Goal: Transaction & Acquisition: Book appointment/travel/reservation

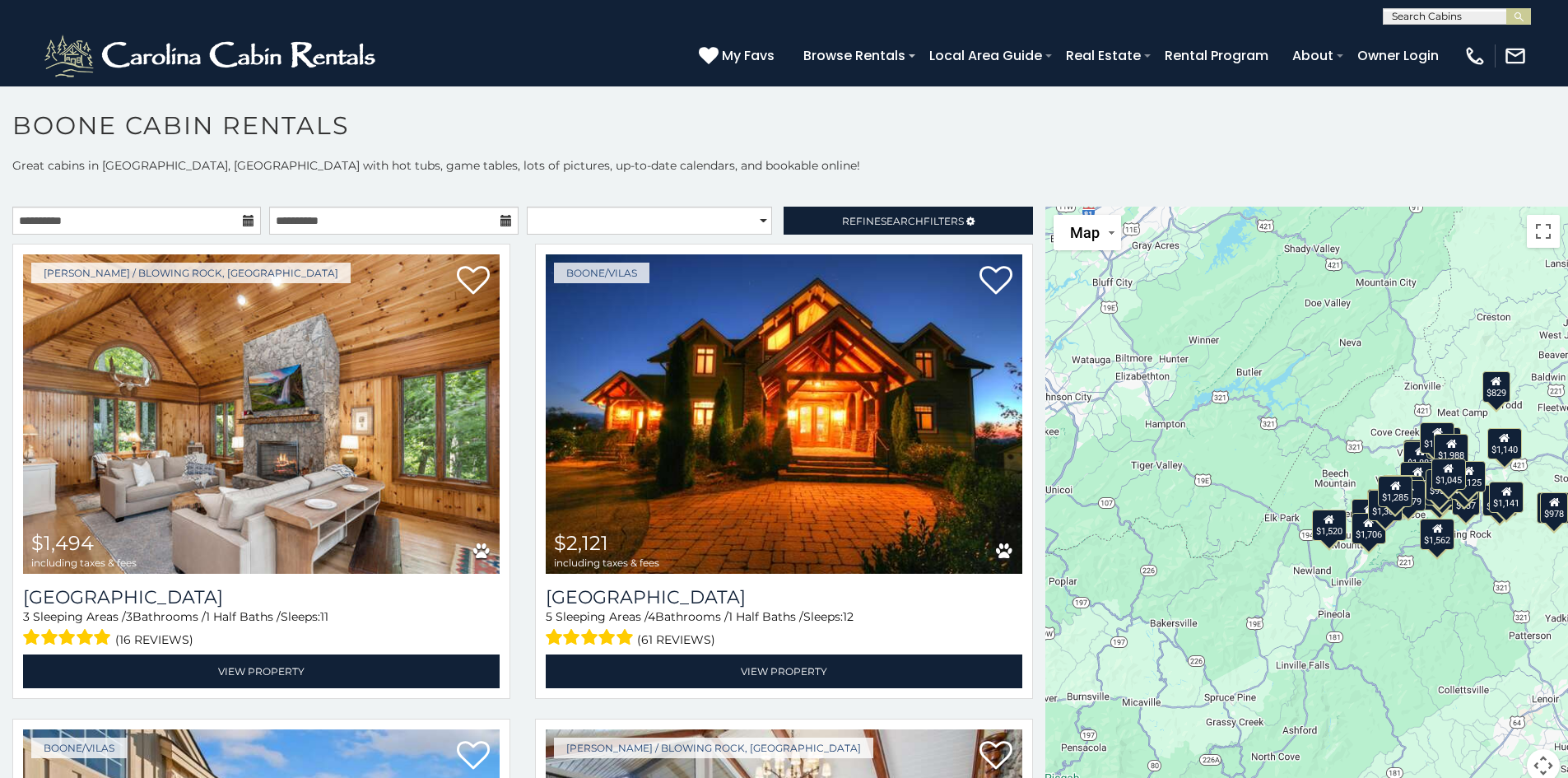
click at [243, 219] on icon at bounding box center [249, 221] width 12 height 12
click at [207, 227] on input "**********" at bounding box center [136, 221] width 249 height 28
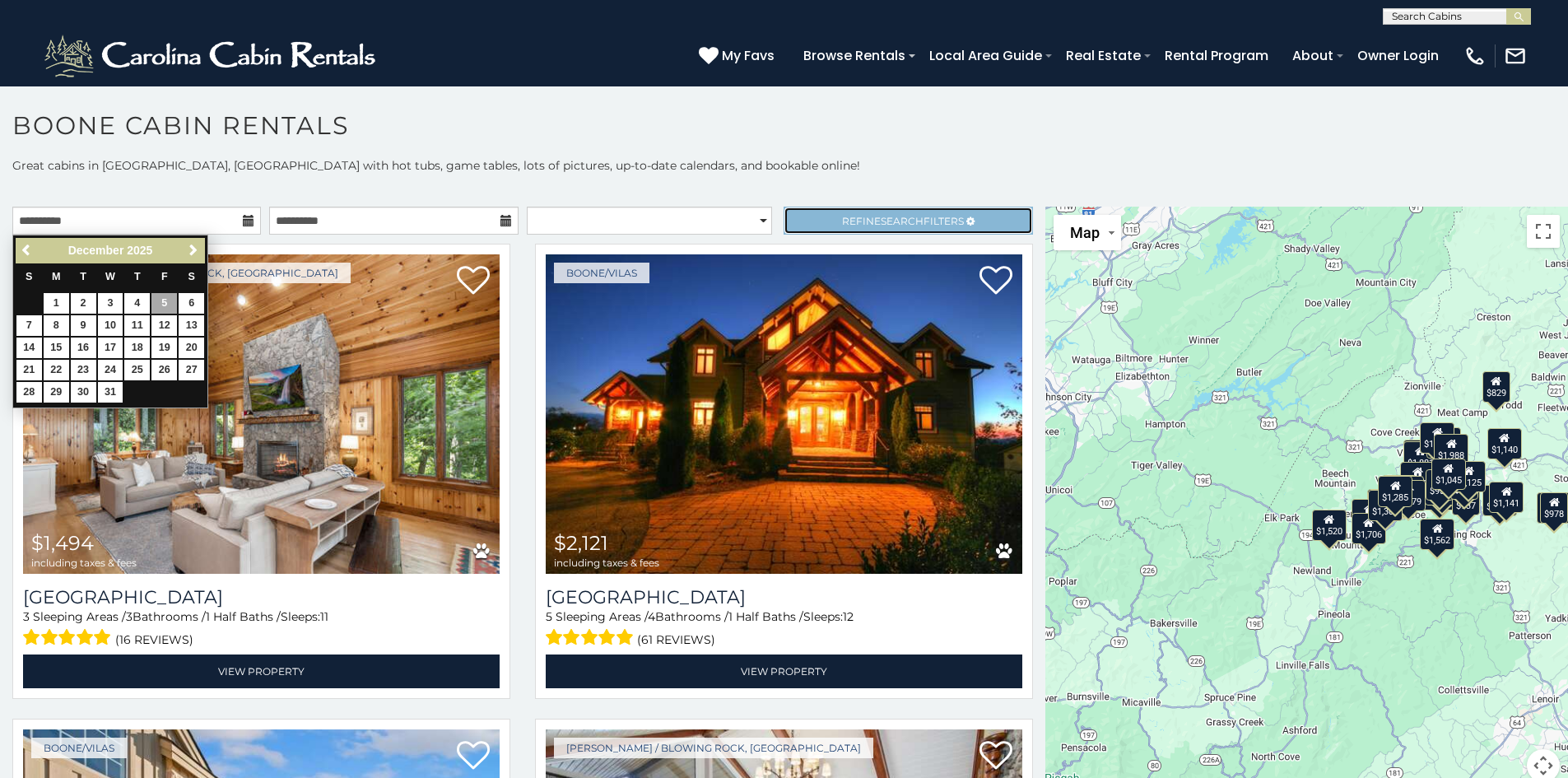
click at [903, 215] on link "Refine Search Filters" at bounding box center [907, 221] width 249 height 28
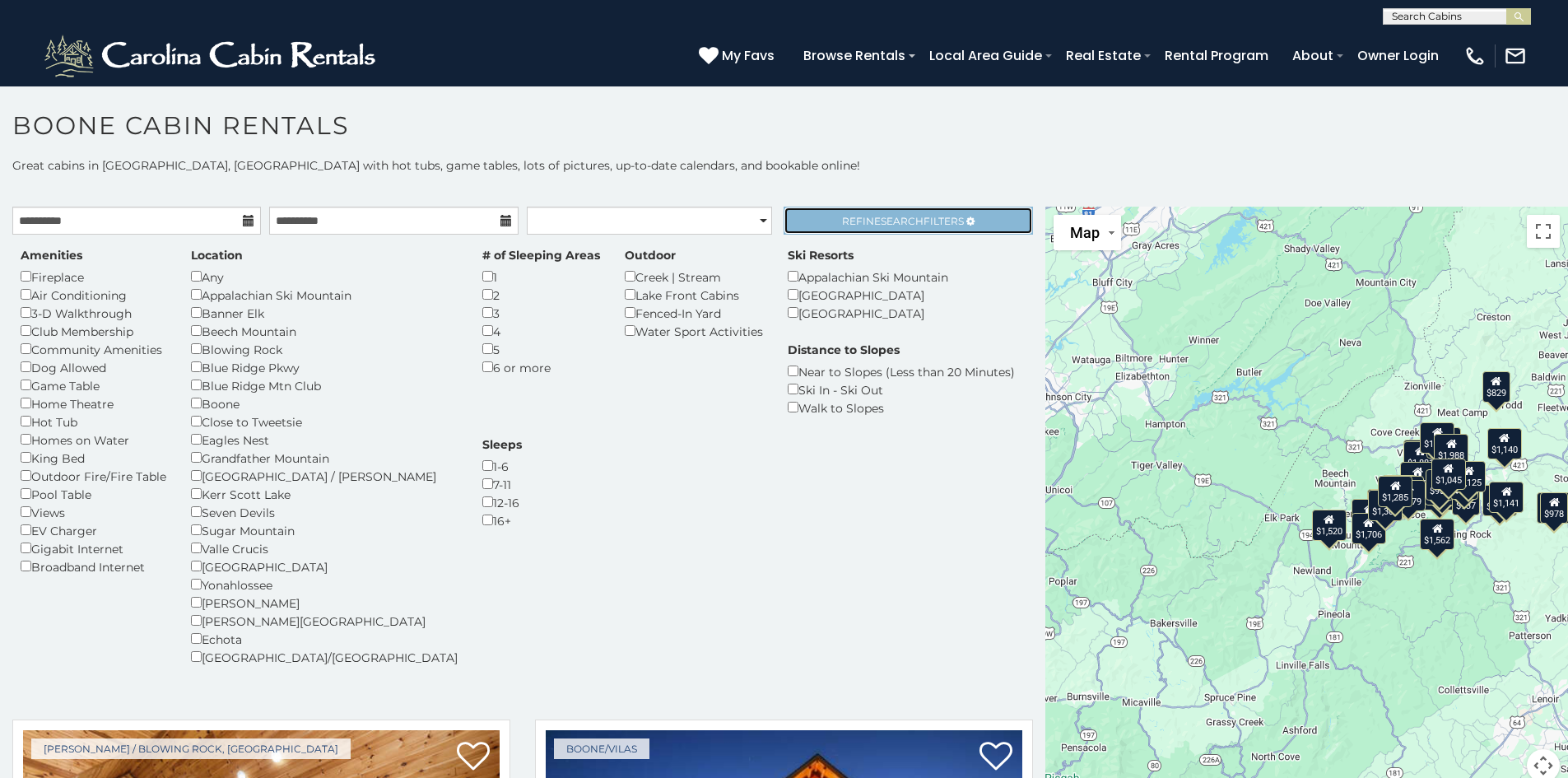
click at [932, 222] on span "Refine Search Filters" at bounding box center [902, 221] width 122 height 12
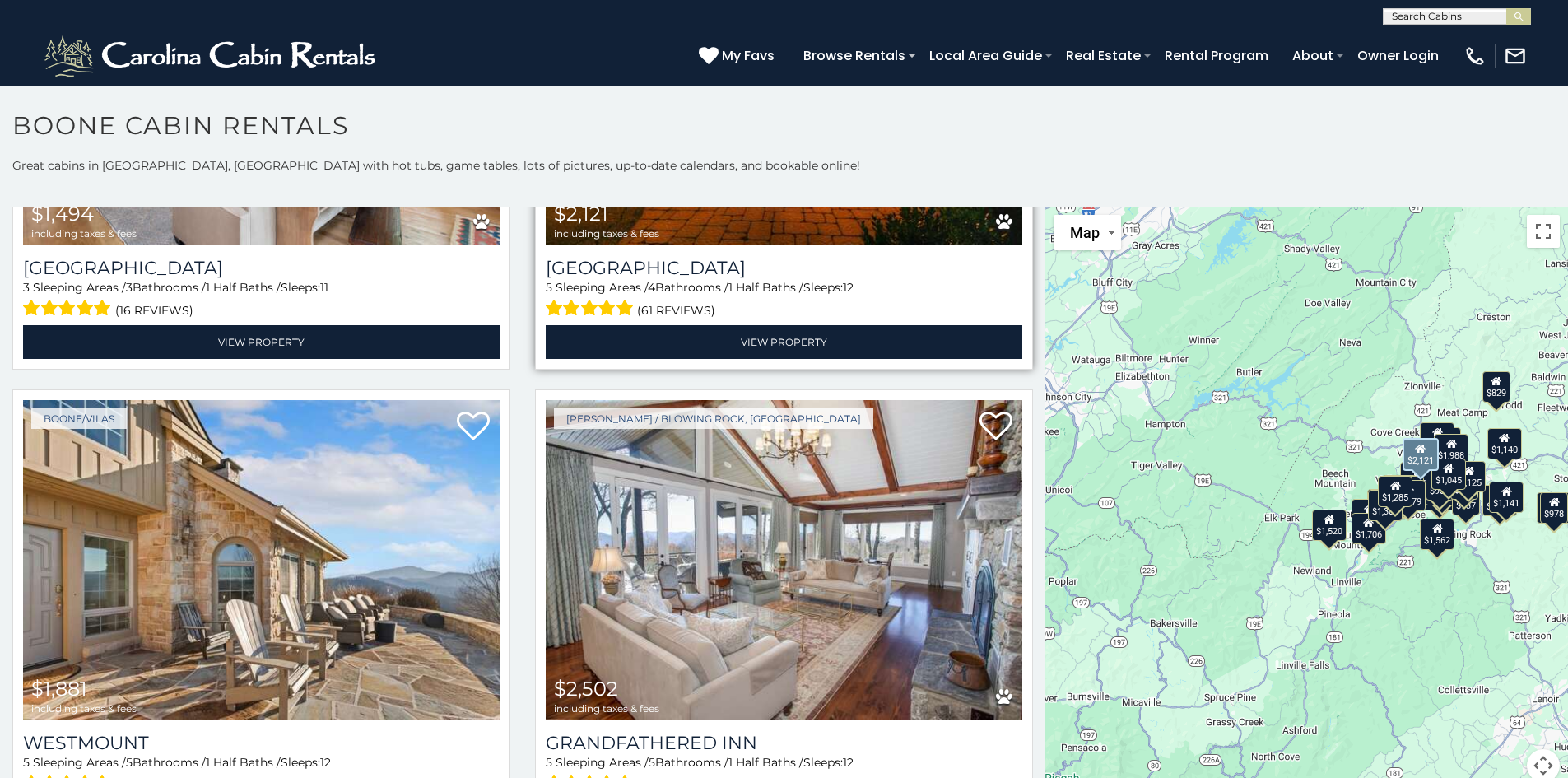
scroll to position [412, 0]
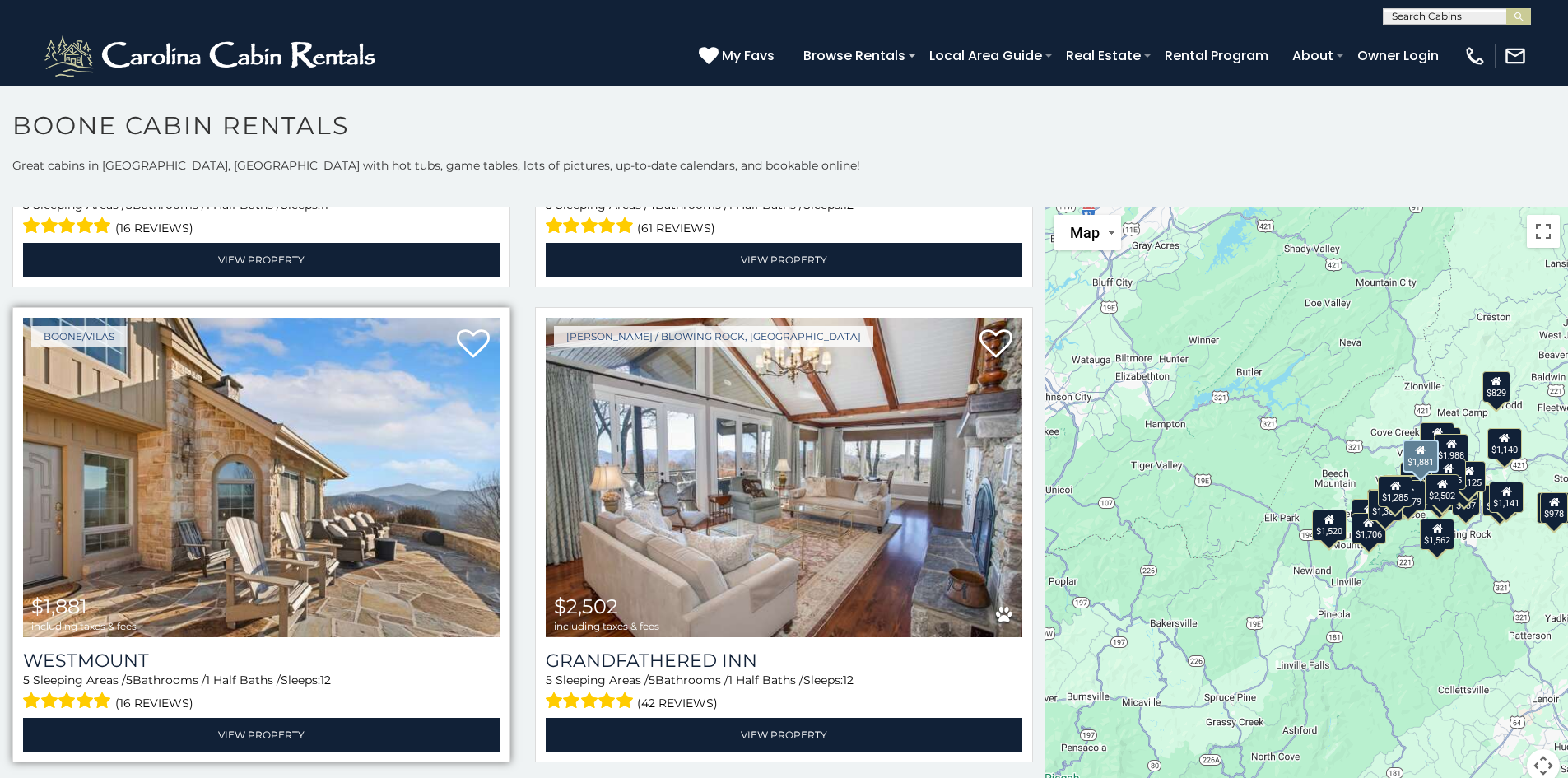
click at [334, 505] on img at bounding box center [261, 478] width 476 height 319
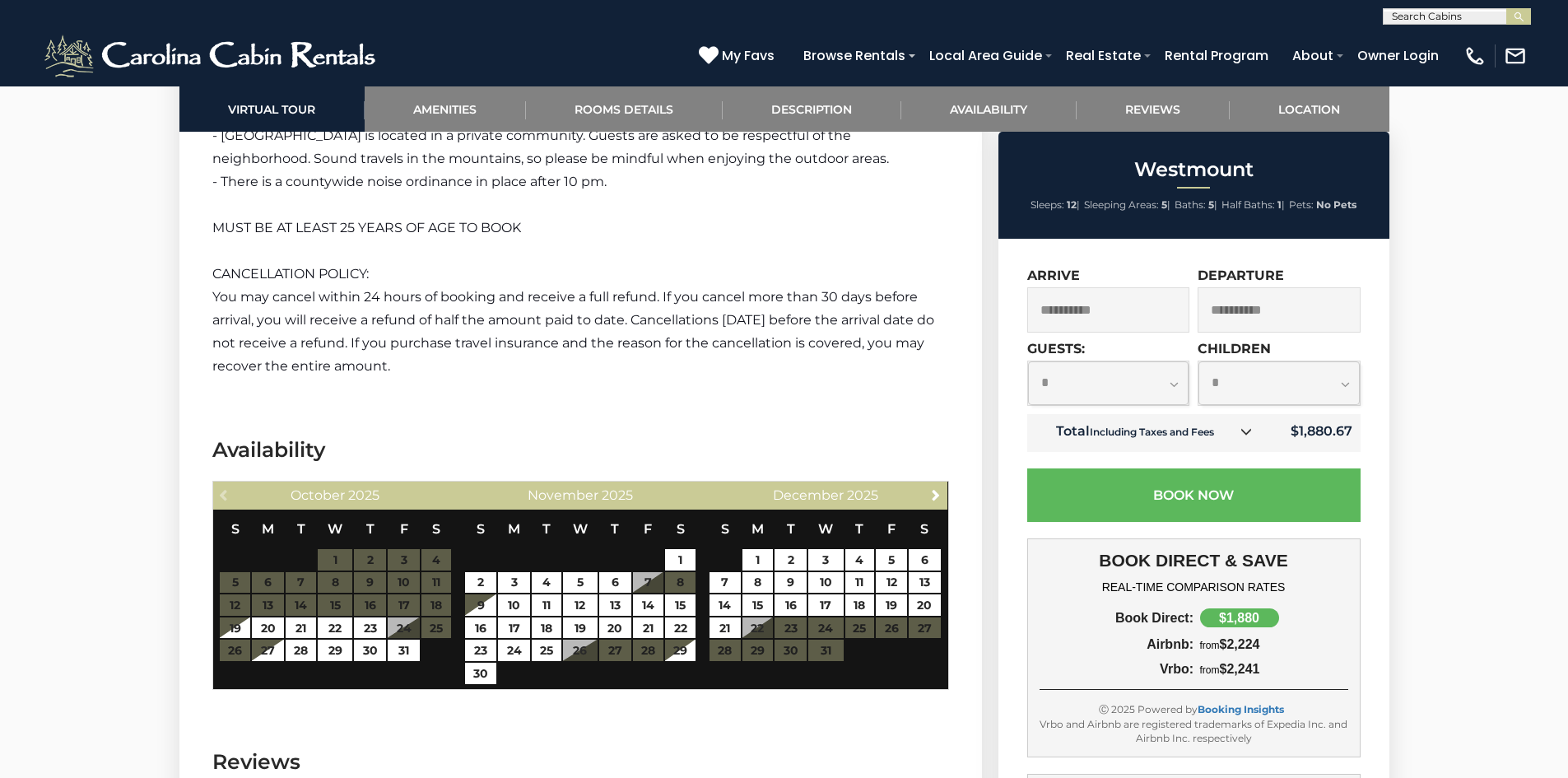
scroll to position [3789, 0]
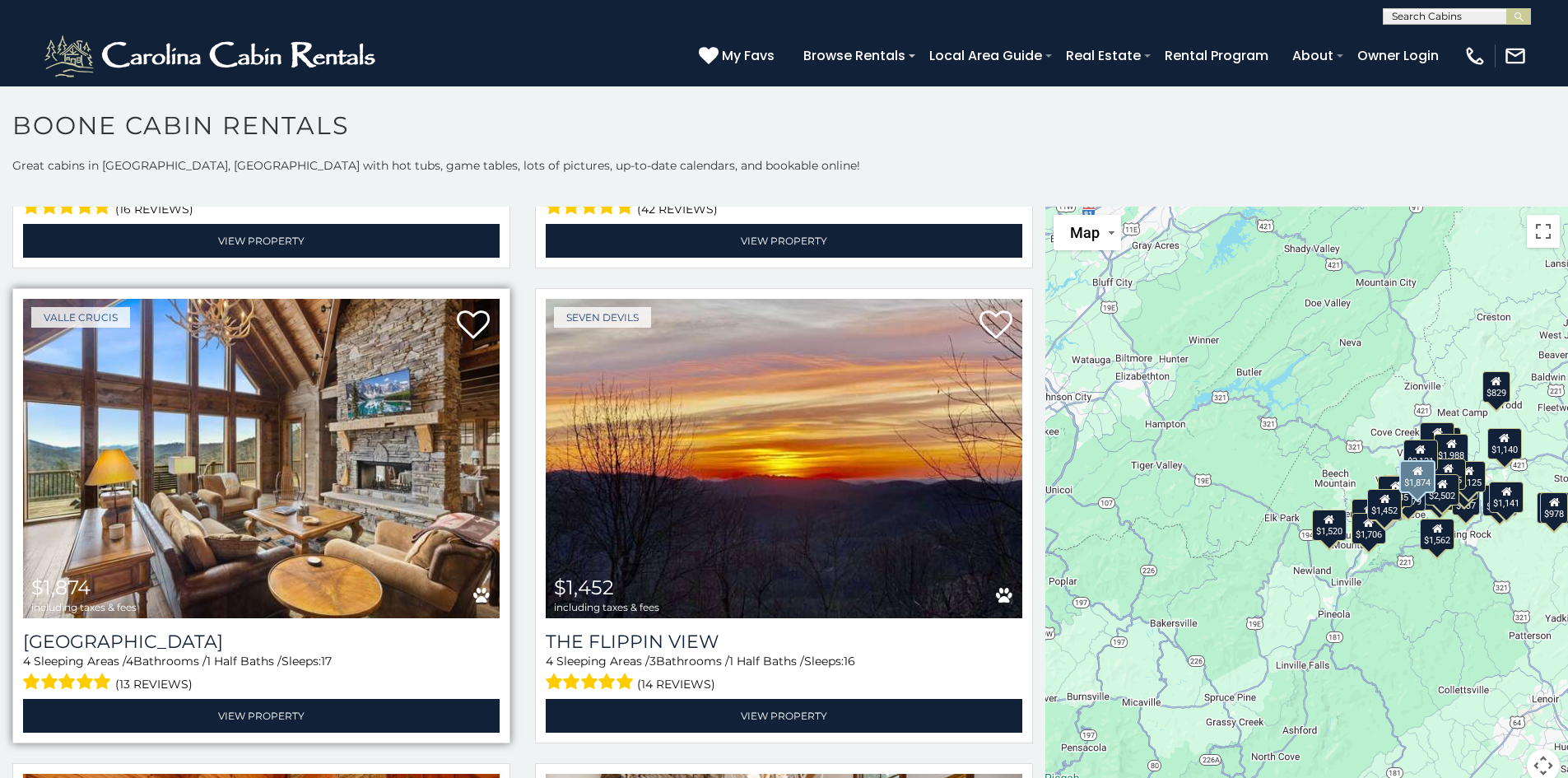
scroll to position [988, 0]
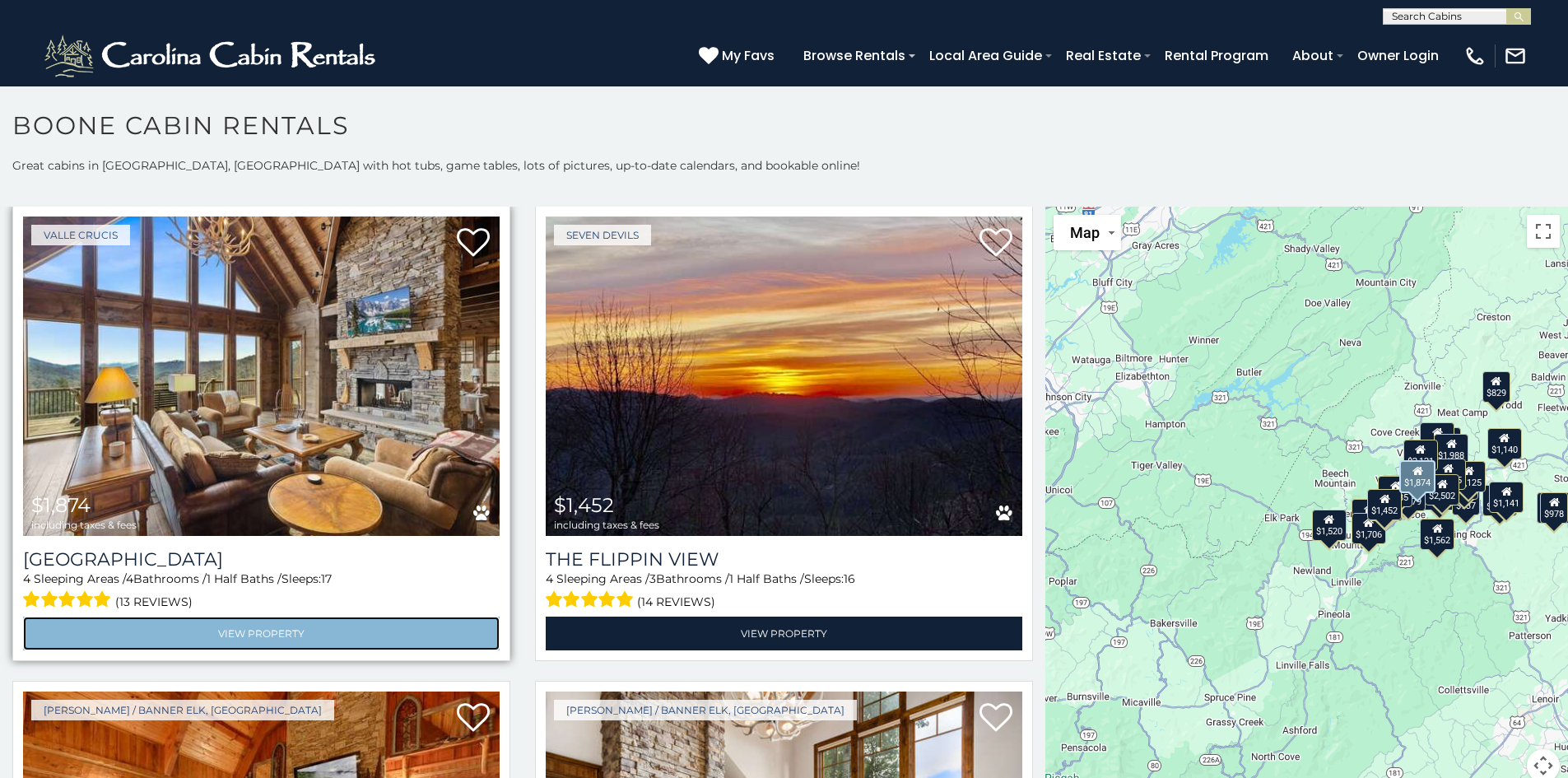
click at [341, 616] on link "View Property" at bounding box center [261, 633] width 476 height 34
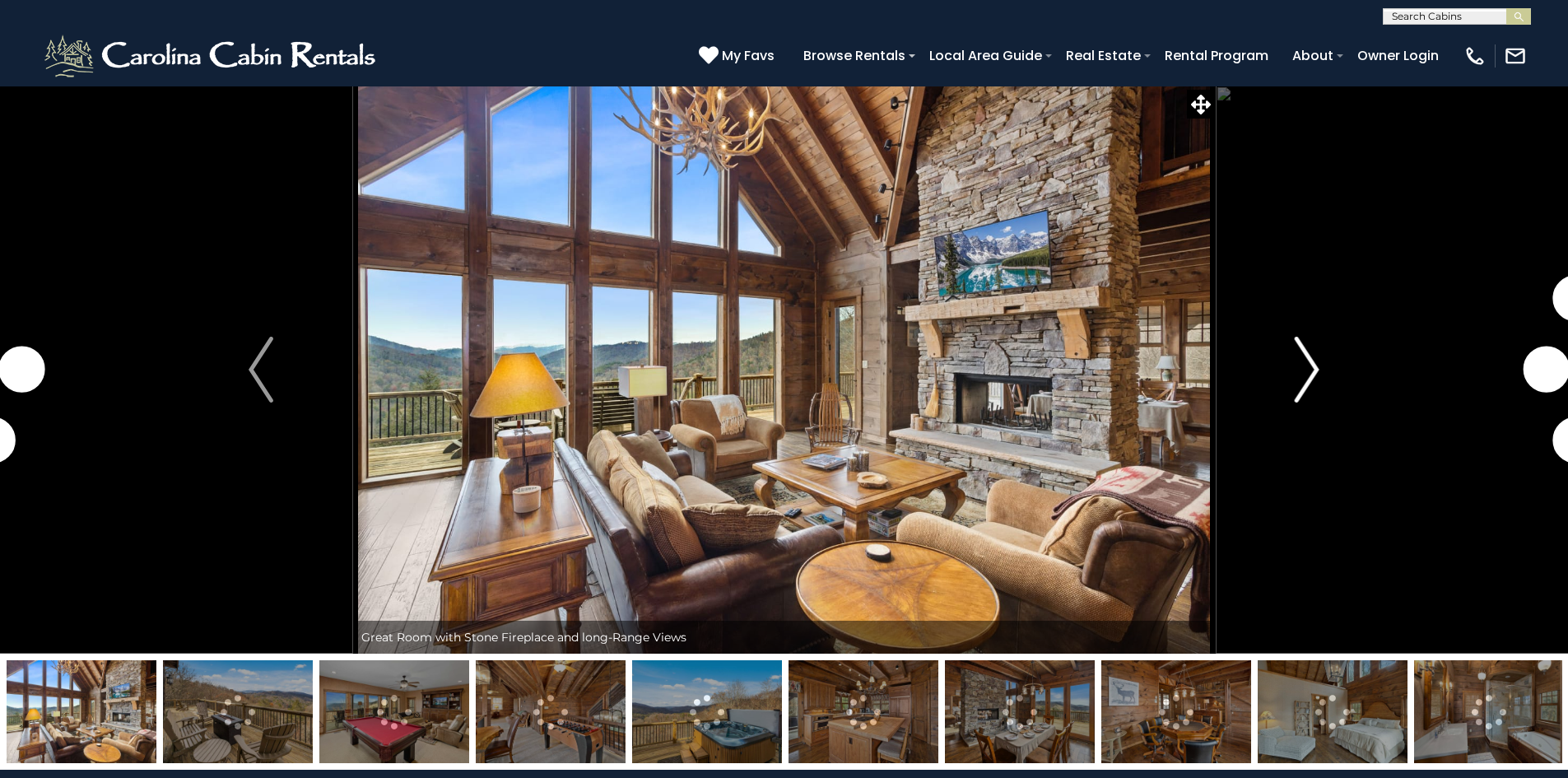
click at [1302, 388] on img "Next" at bounding box center [1307, 370] width 25 height 65
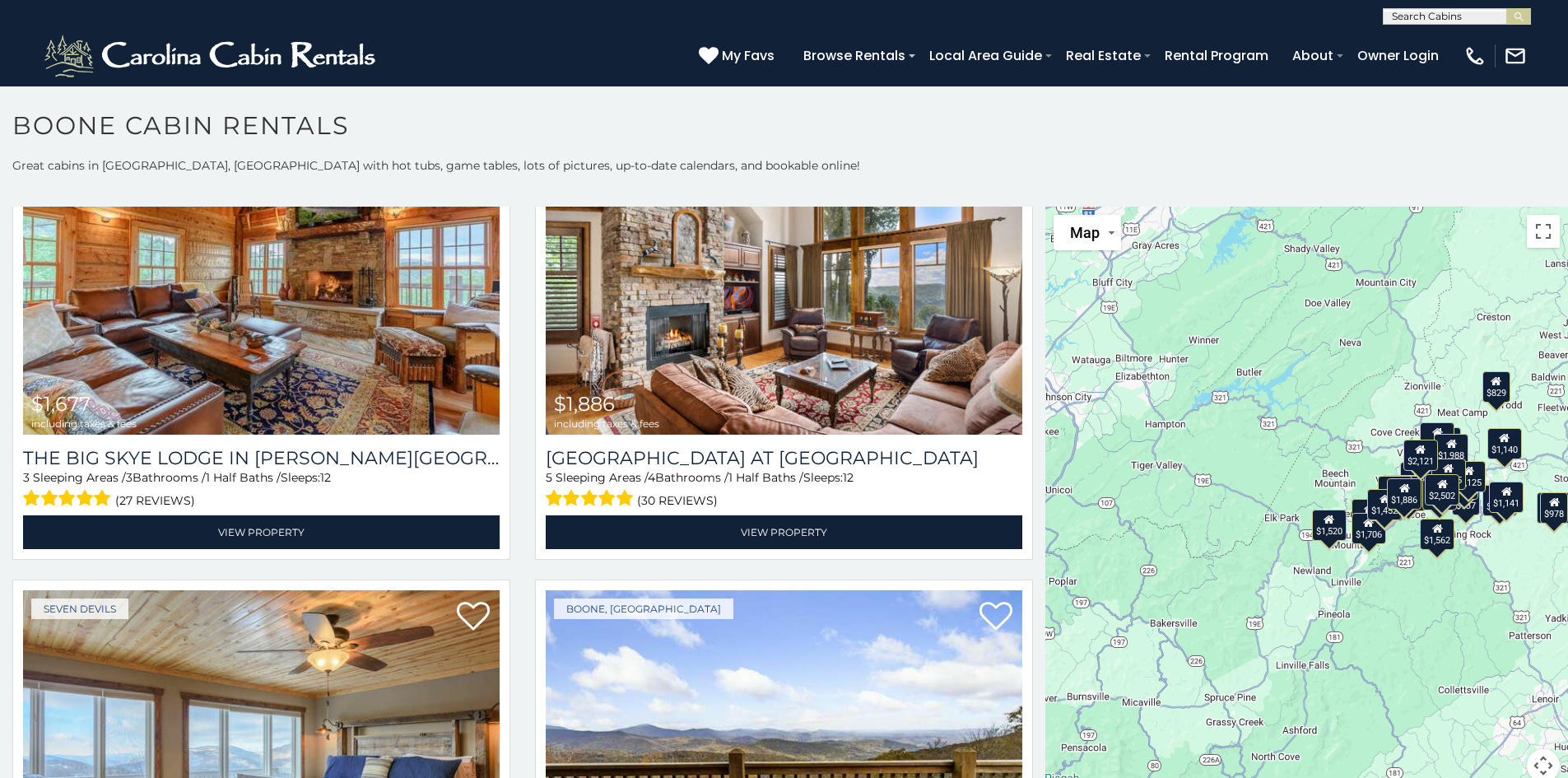
scroll to position [1483, 0]
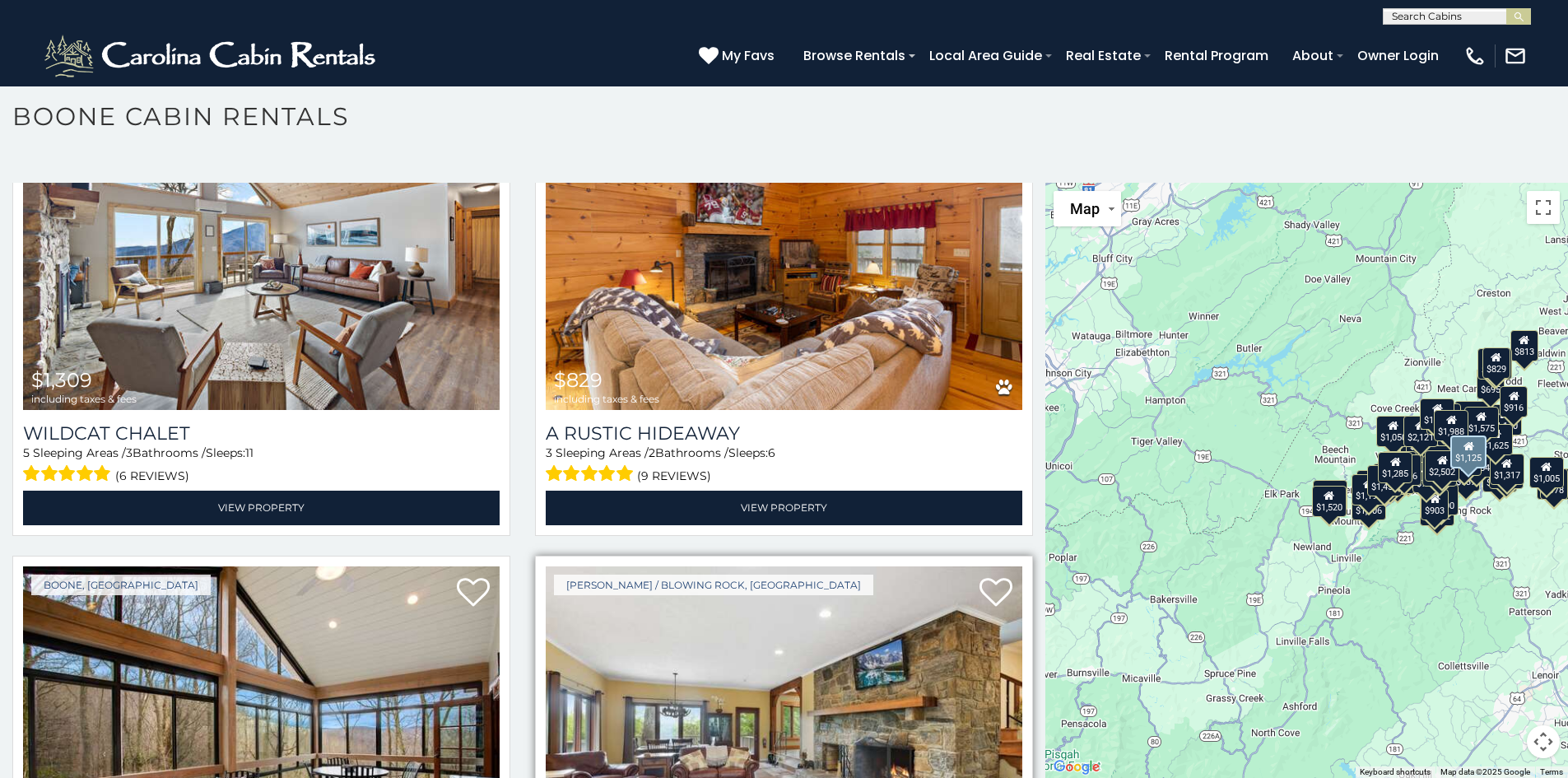
scroll to position [5513, 0]
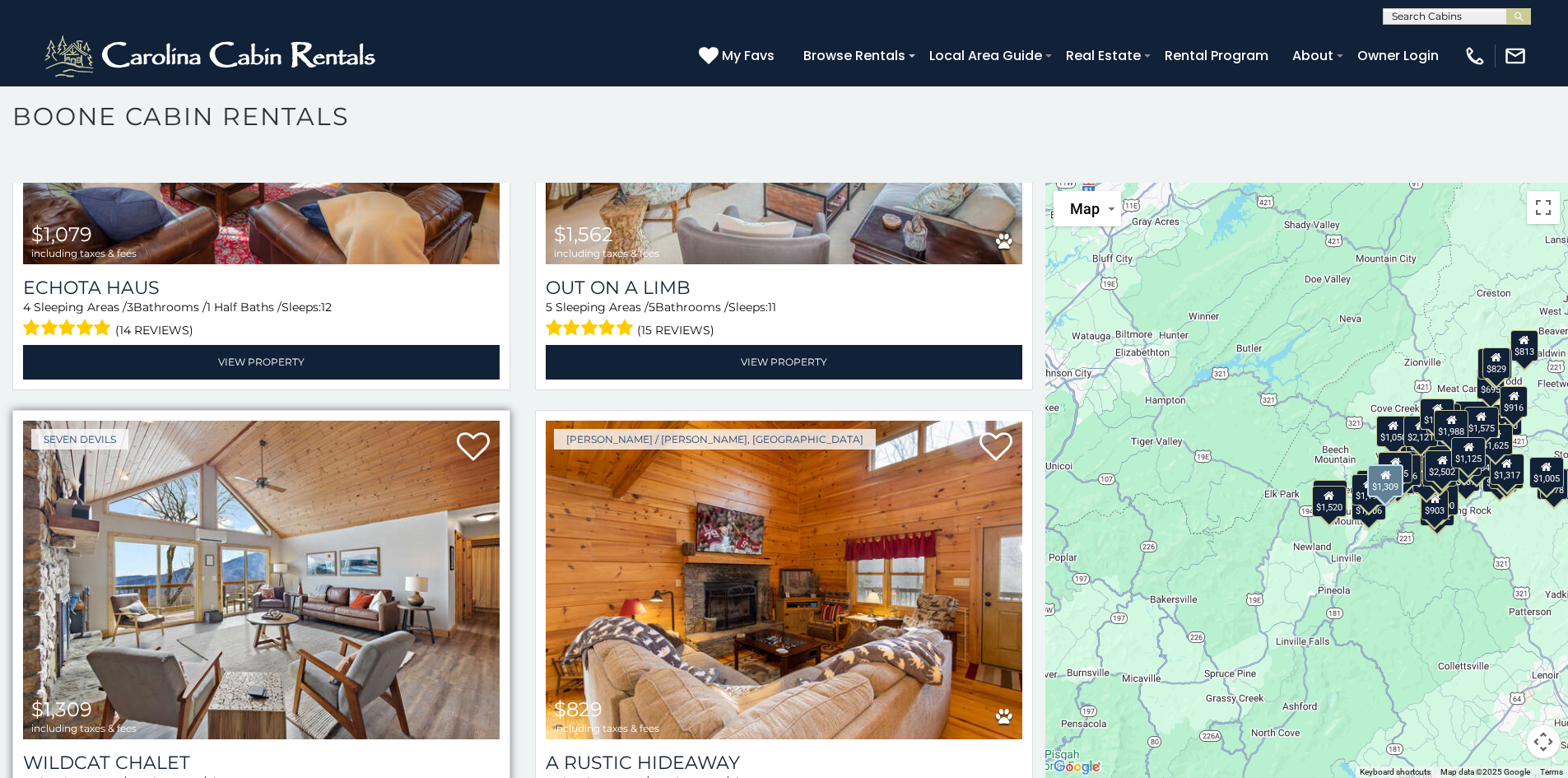
click at [279, 490] on img at bounding box center [261, 581] width 476 height 319
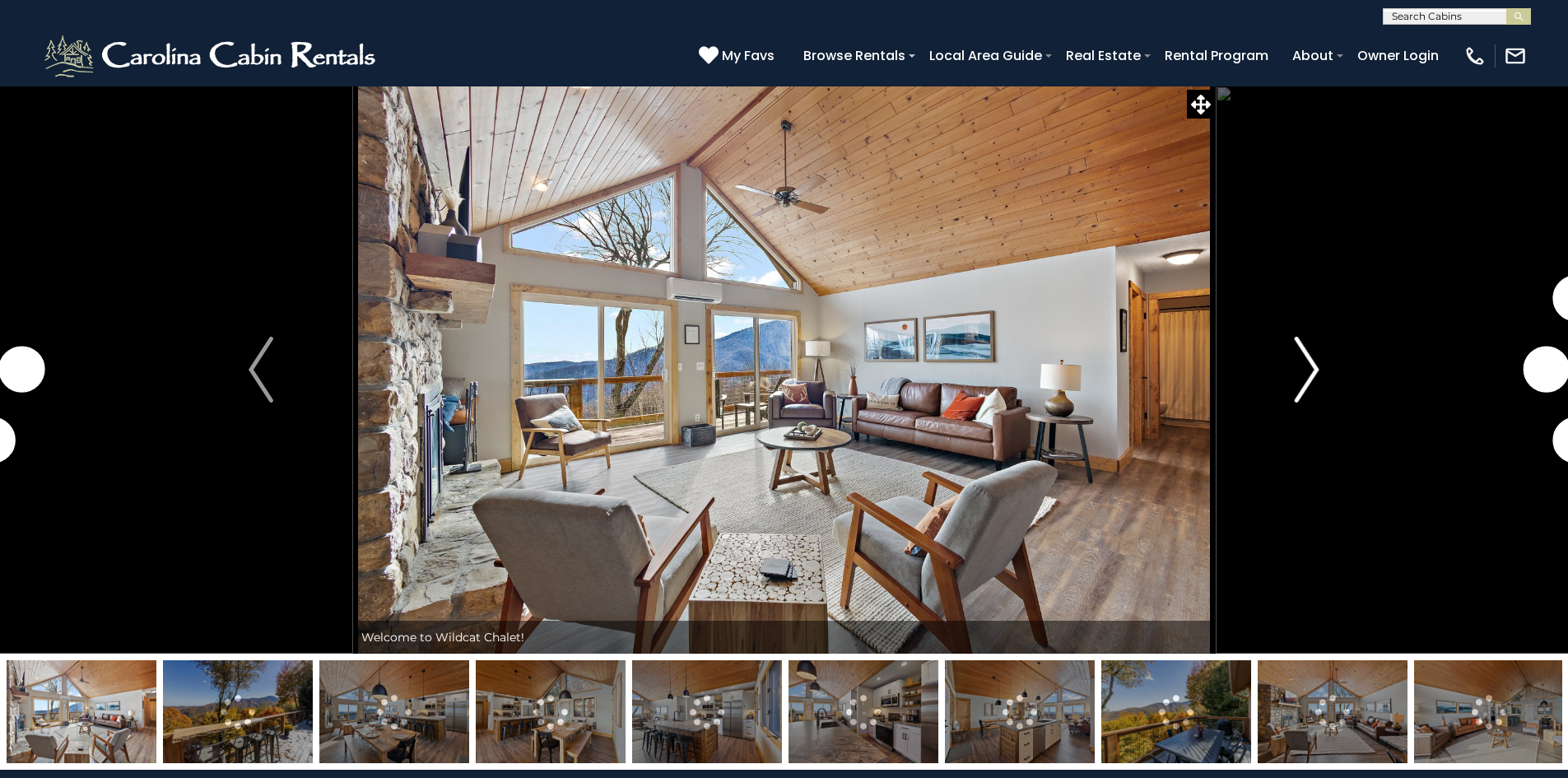
click at [1307, 378] on img "Next" at bounding box center [1307, 370] width 25 height 65
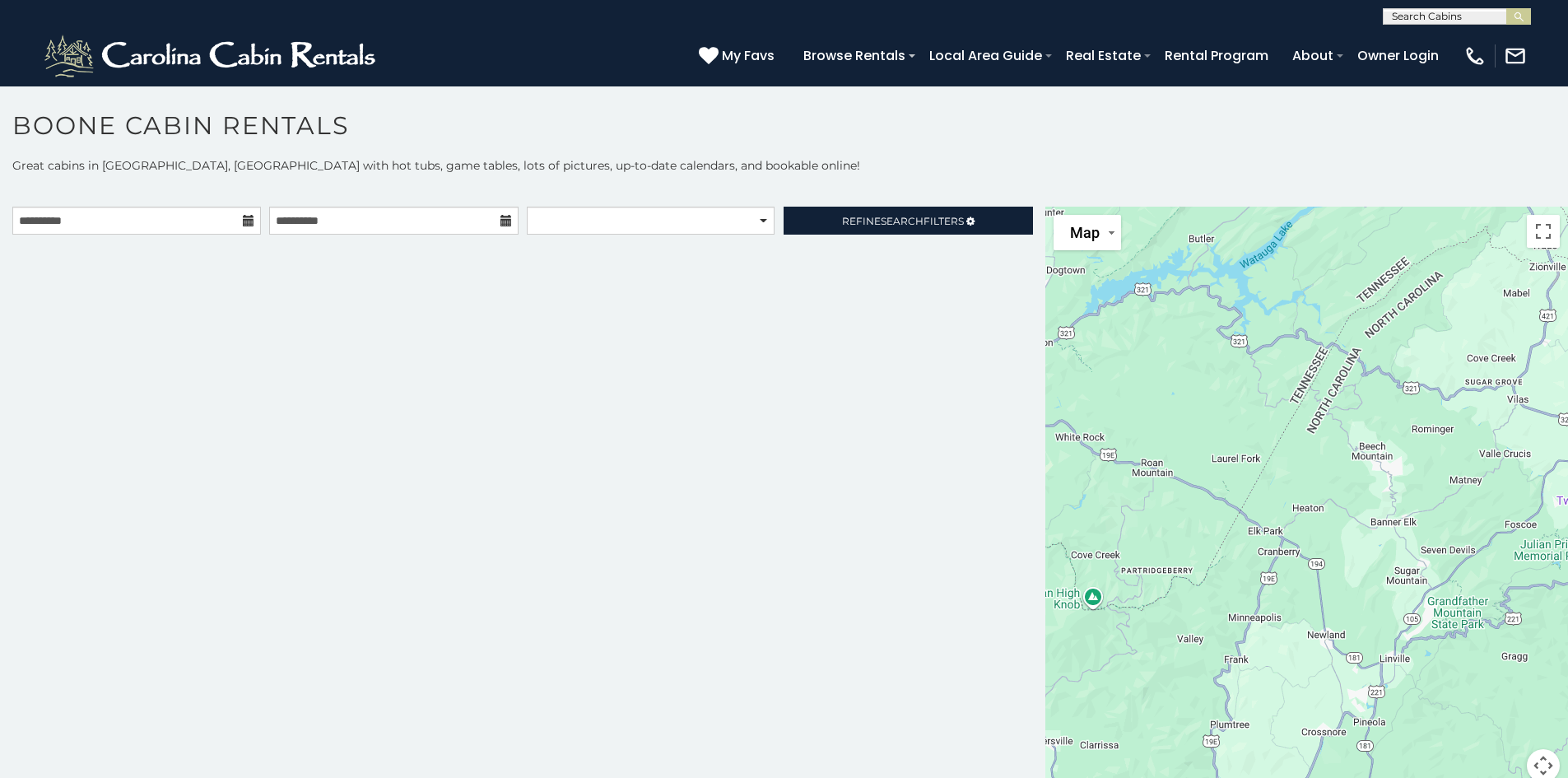
scroll to position [9, 0]
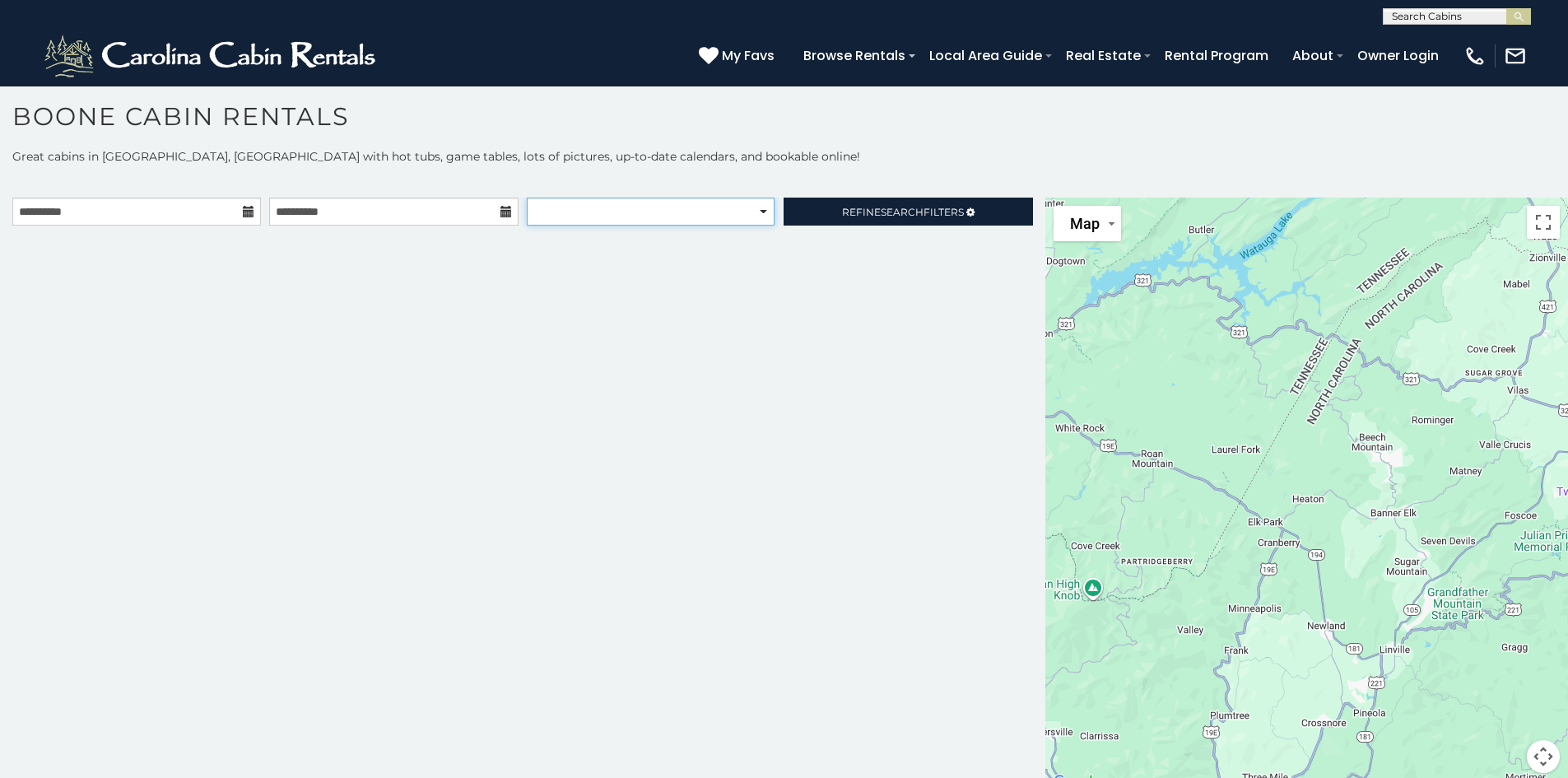
click at [679, 212] on select "**********" at bounding box center [651, 211] width 248 height 28
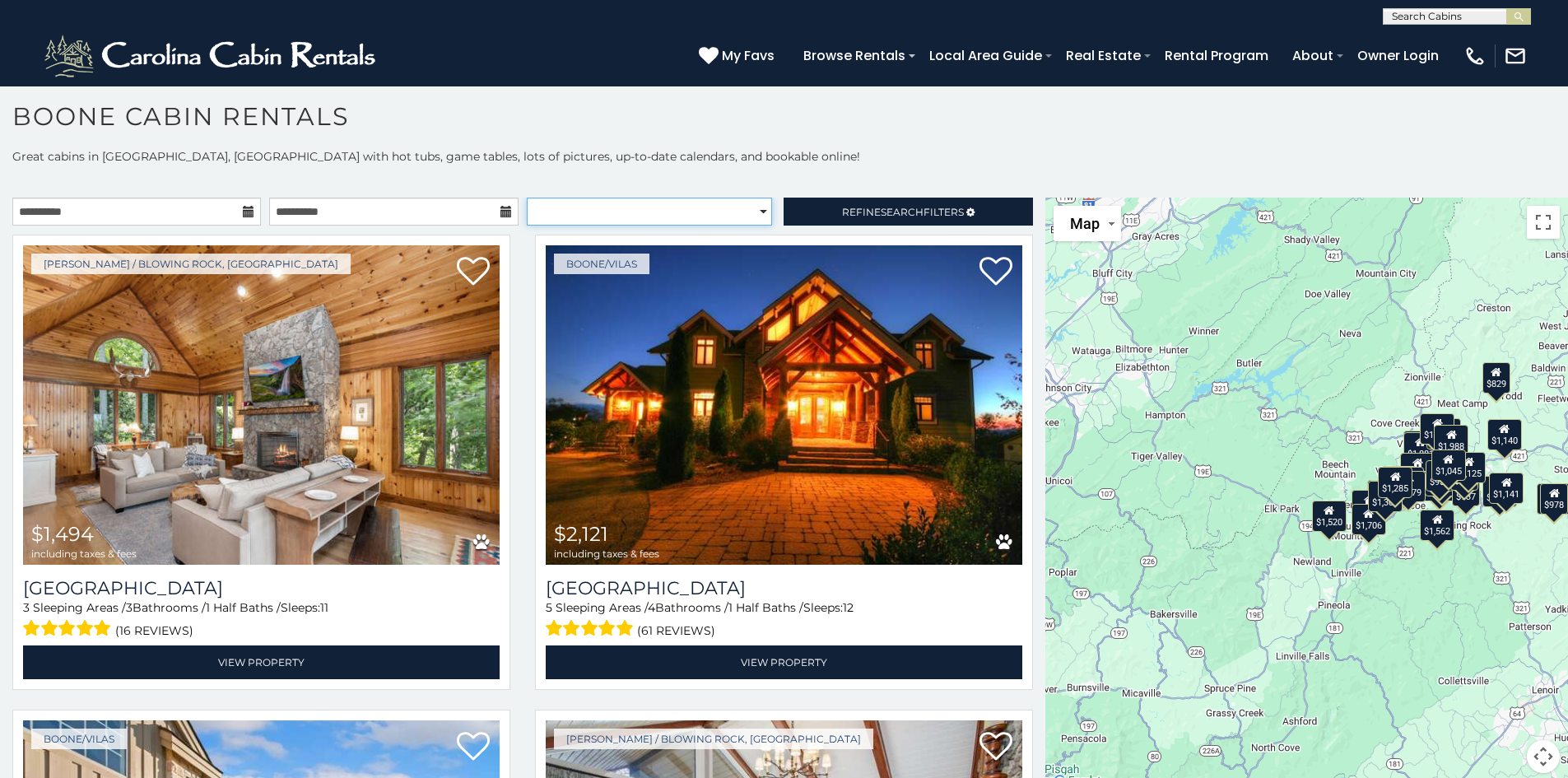
select select "**********"
click at [527, 197] on select "**********" at bounding box center [650, 211] width 246 height 28
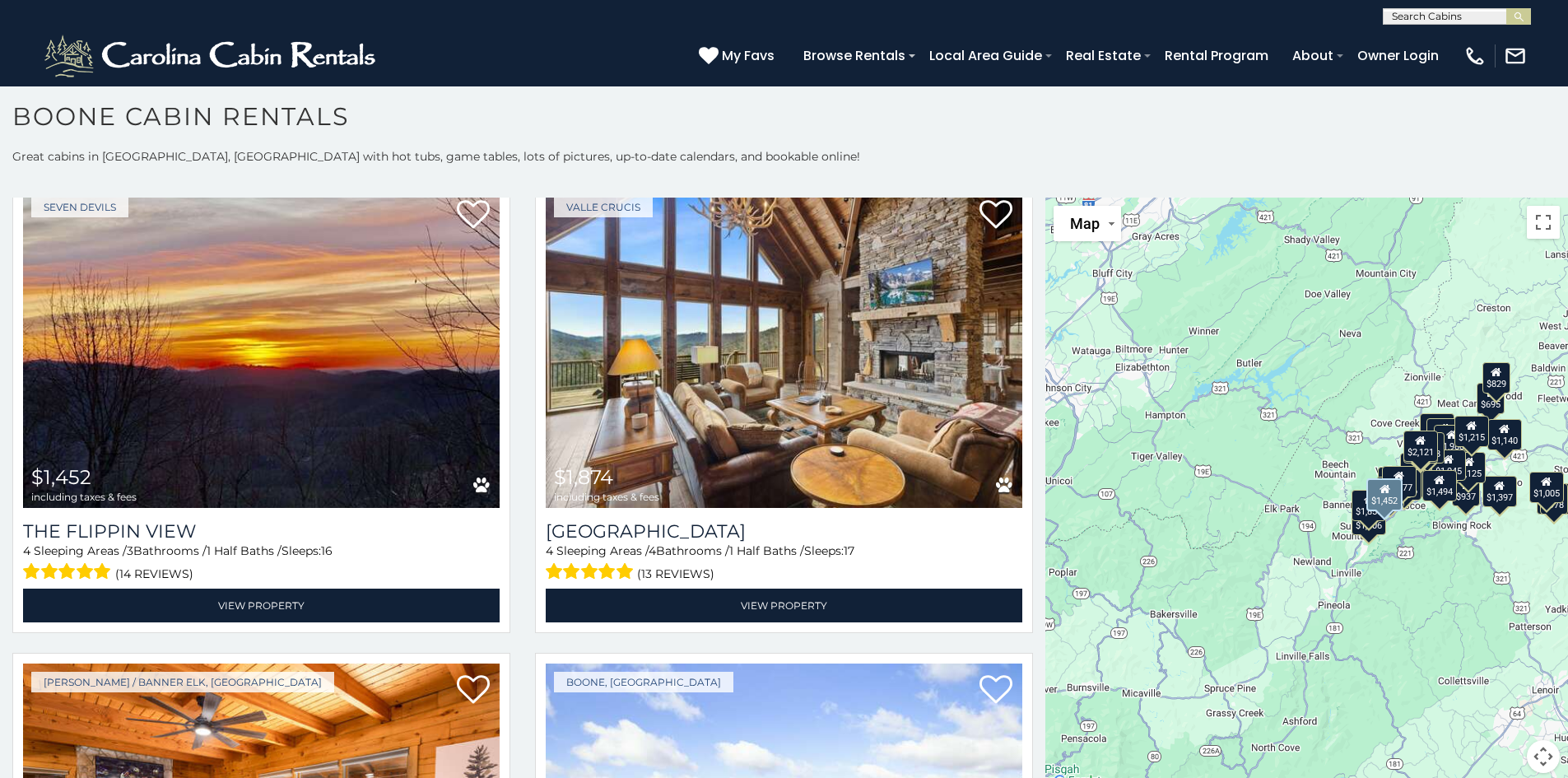
scroll to position [1894, 0]
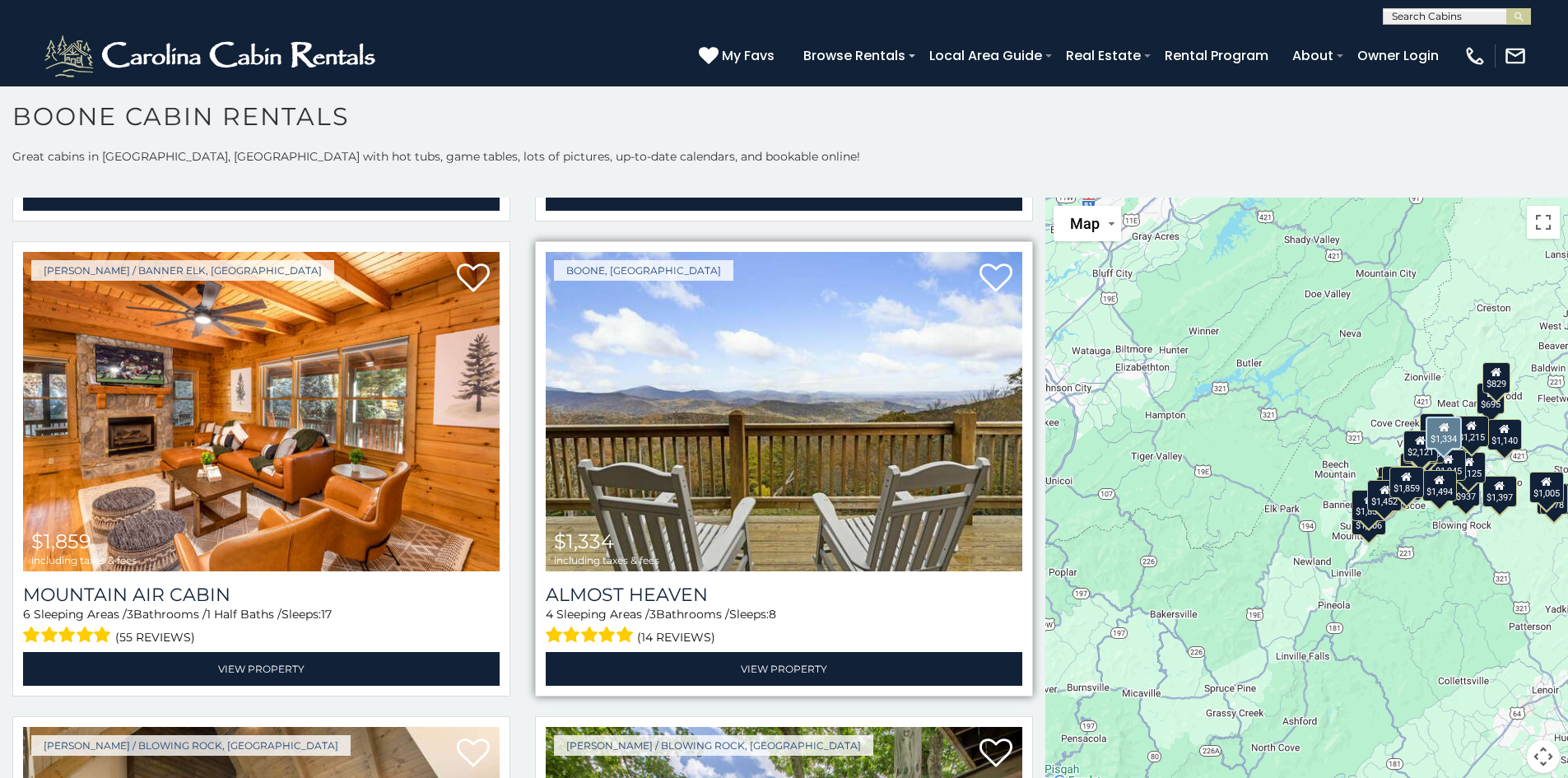
click at [666, 462] on img at bounding box center [784, 411] width 476 height 319
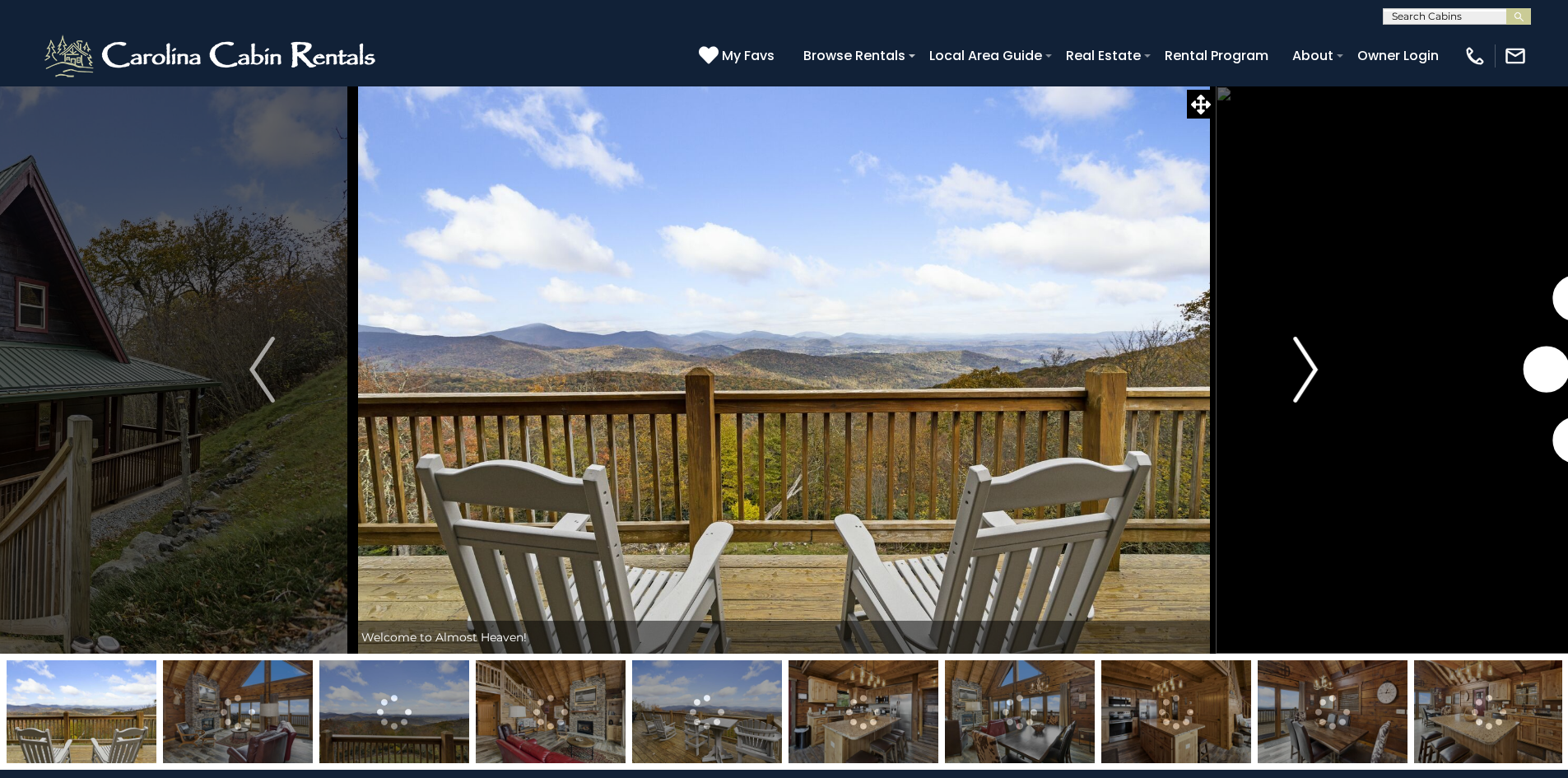
click at [1291, 382] on button "Next" at bounding box center [1306, 369] width 181 height 568
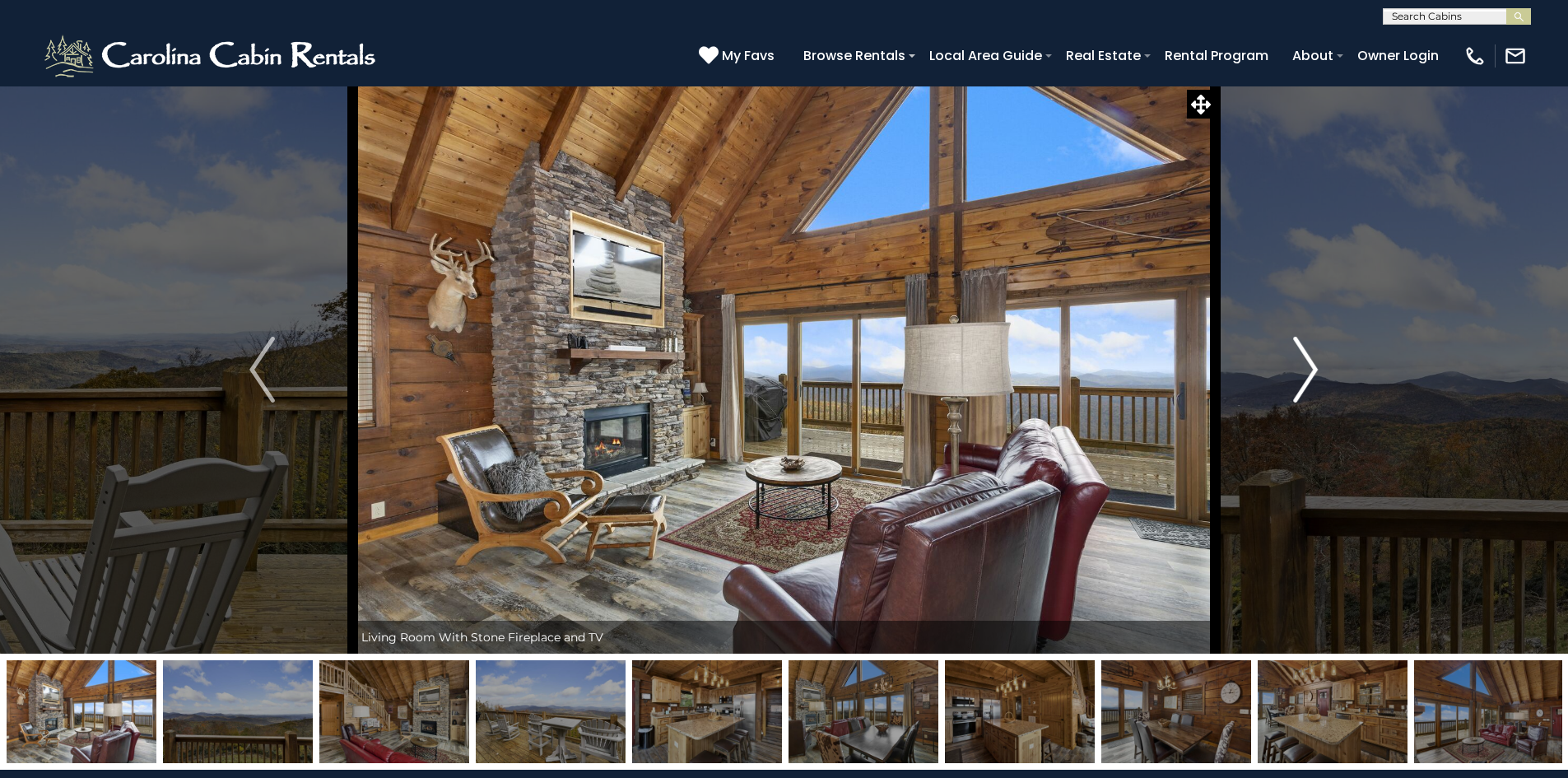
click at [1297, 388] on img "Next" at bounding box center [1306, 370] width 25 height 65
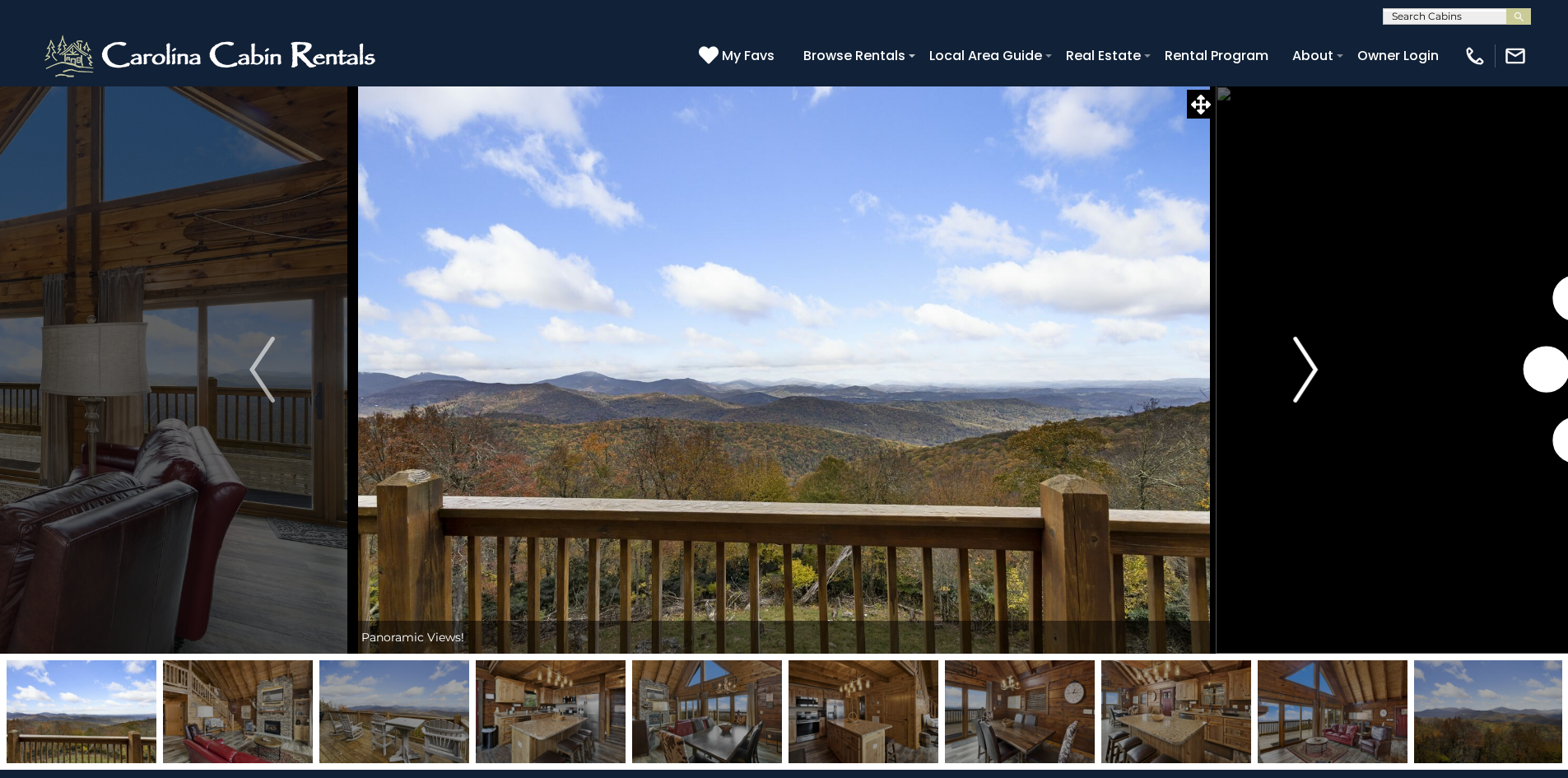
click at [1297, 388] on img "Next" at bounding box center [1306, 370] width 25 height 65
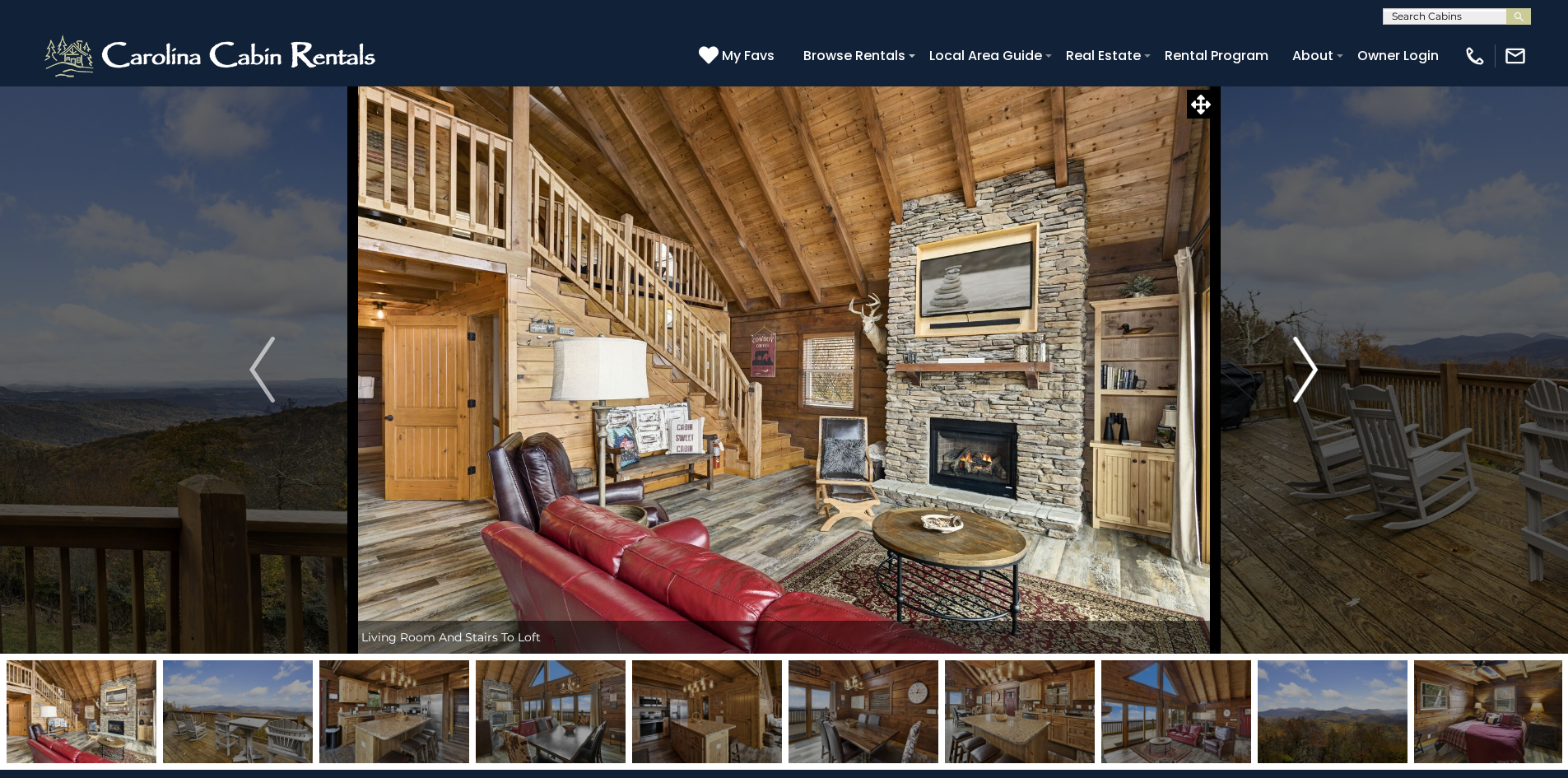
click at [1297, 388] on img "Next" at bounding box center [1306, 370] width 25 height 65
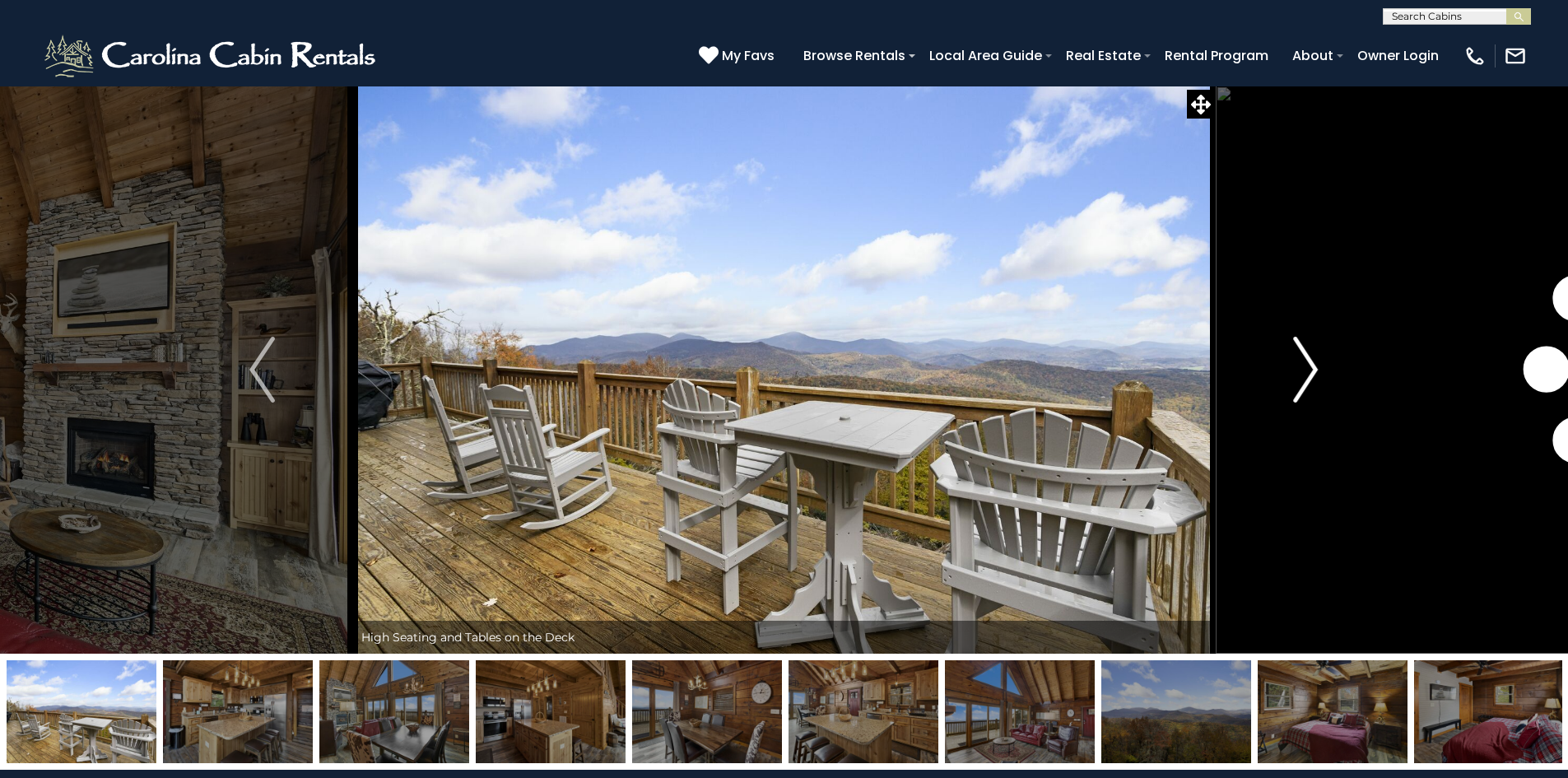
click at [1297, 388] on img "Next" at bounding box center [1306, 370] width 25 height 65
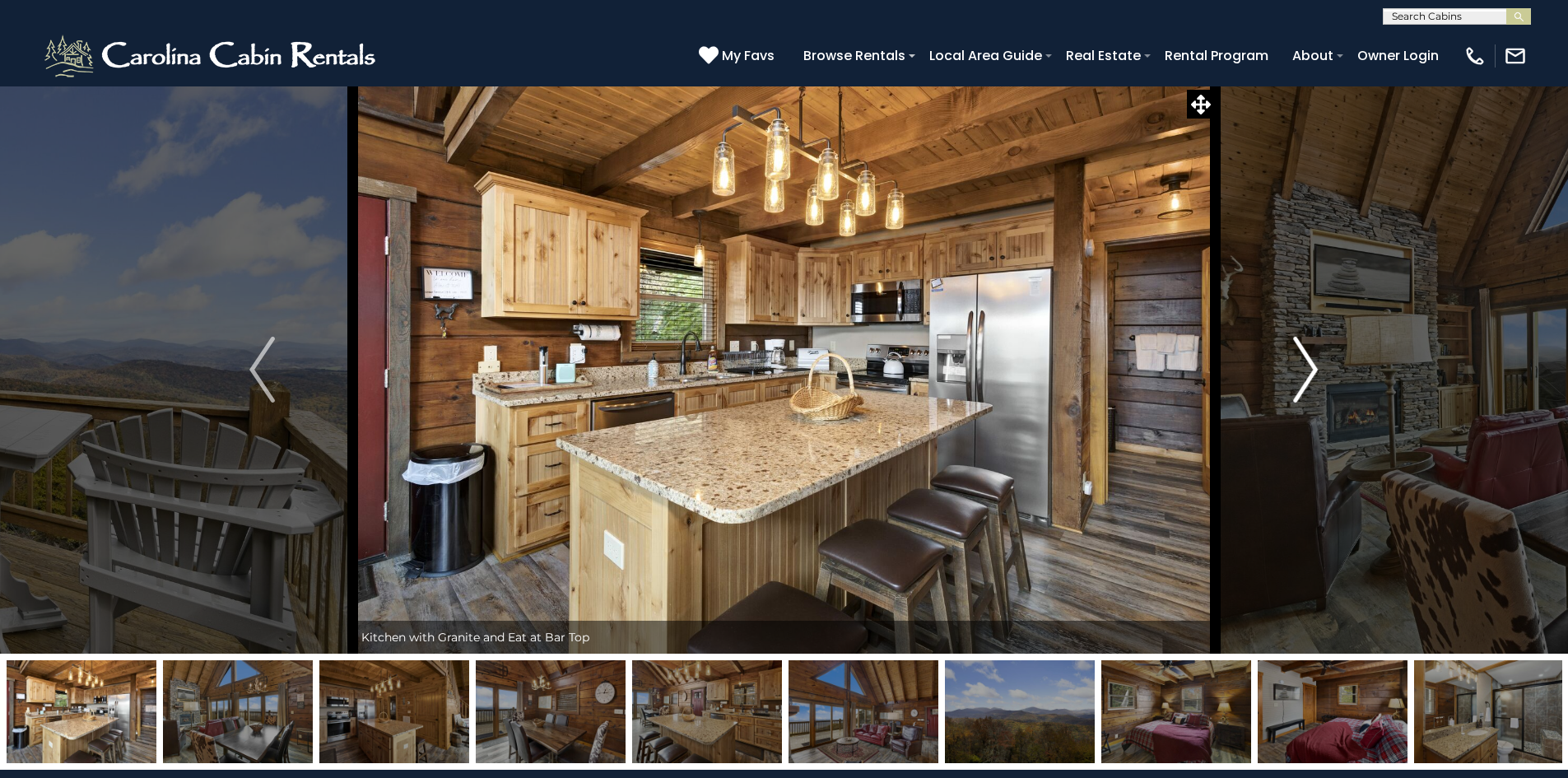
click at [1297, 388] on img "Next" at bounding box center [1306, 370] width 25 height 65
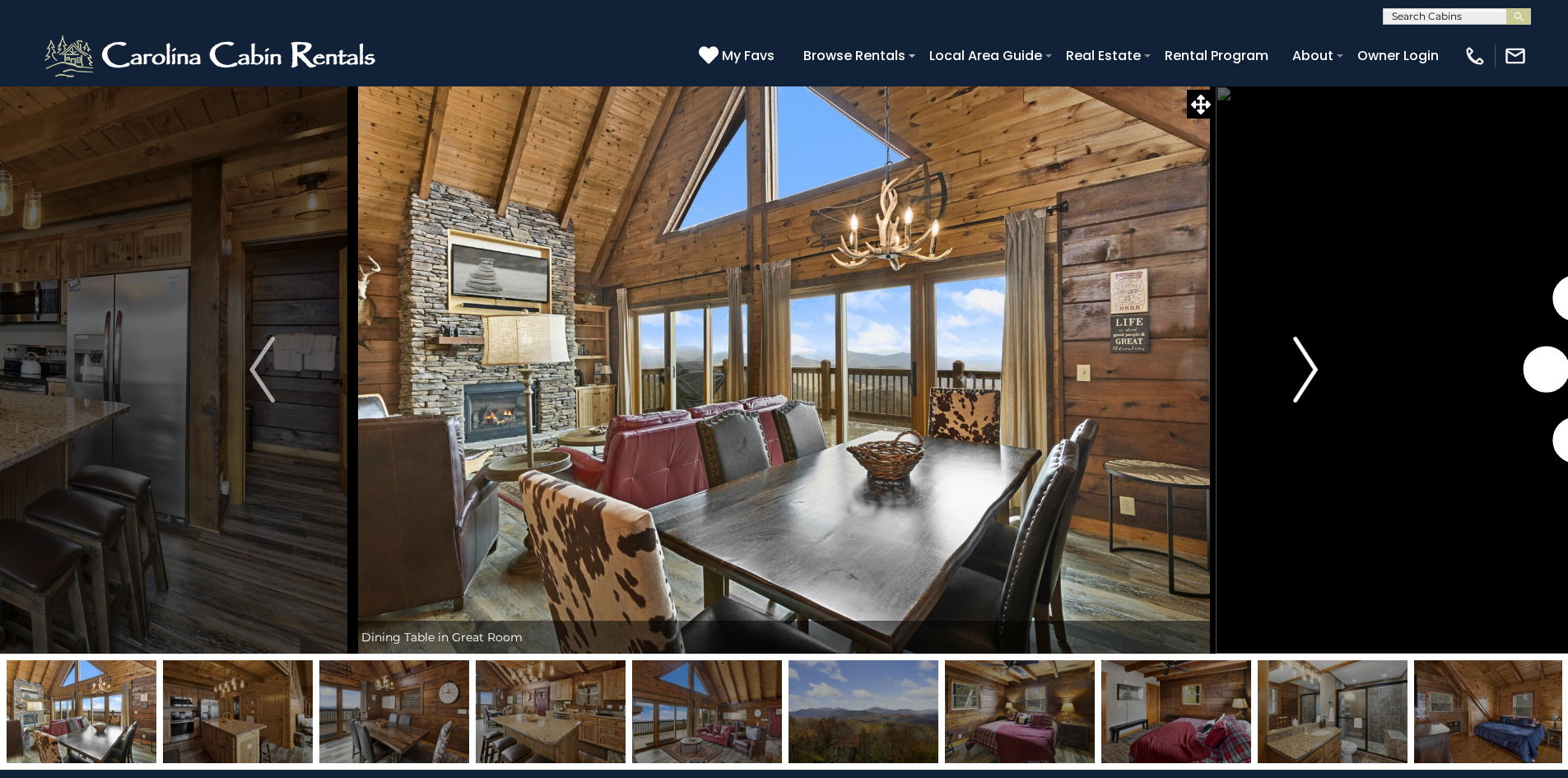
click at [1297, 388] on img "Next" at bounding box center [1306, 370] width 25 height 65
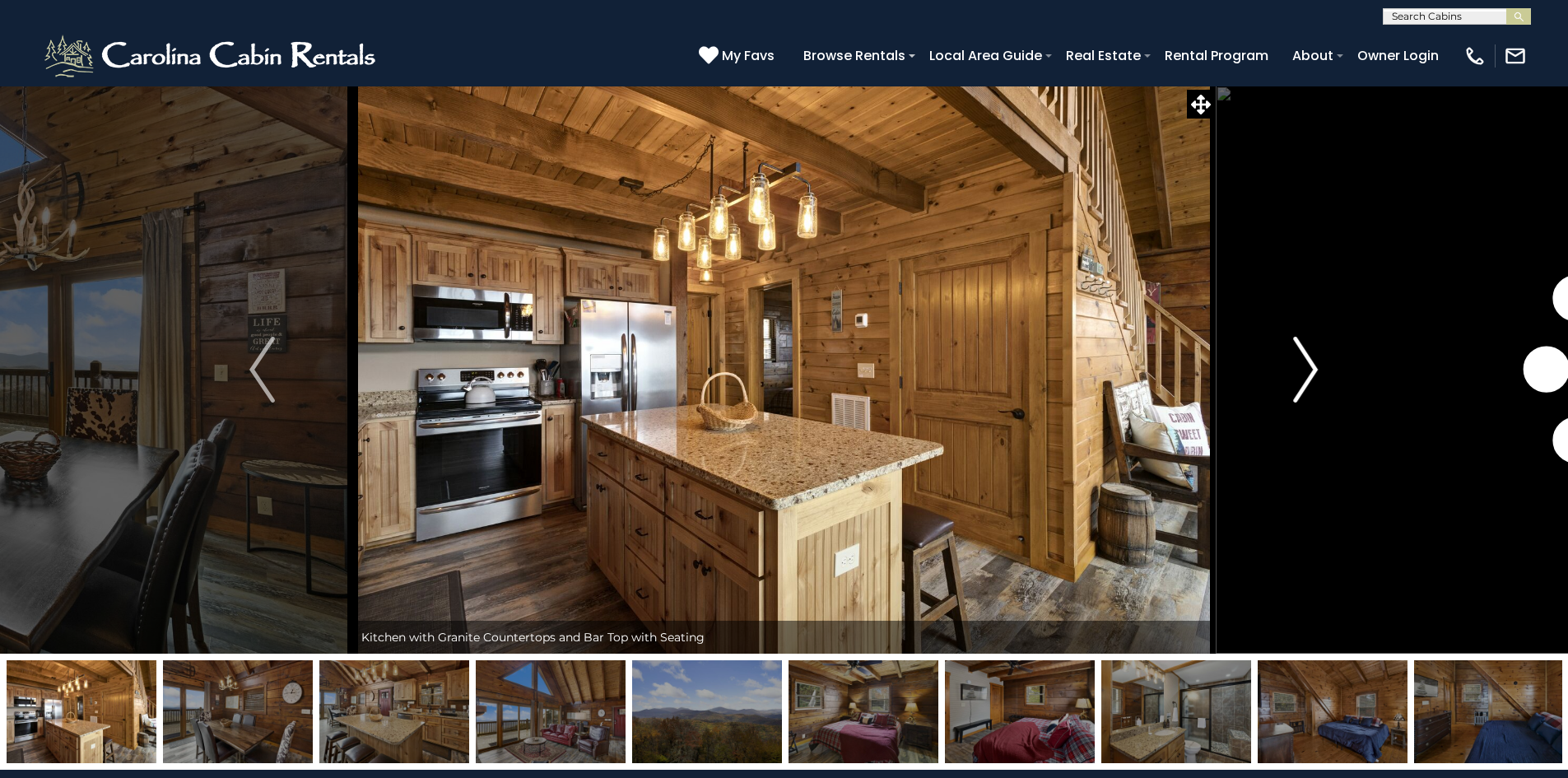
click at [1297, 388] on img "Next" at bounding box center [1306, 370] width 25 height 65
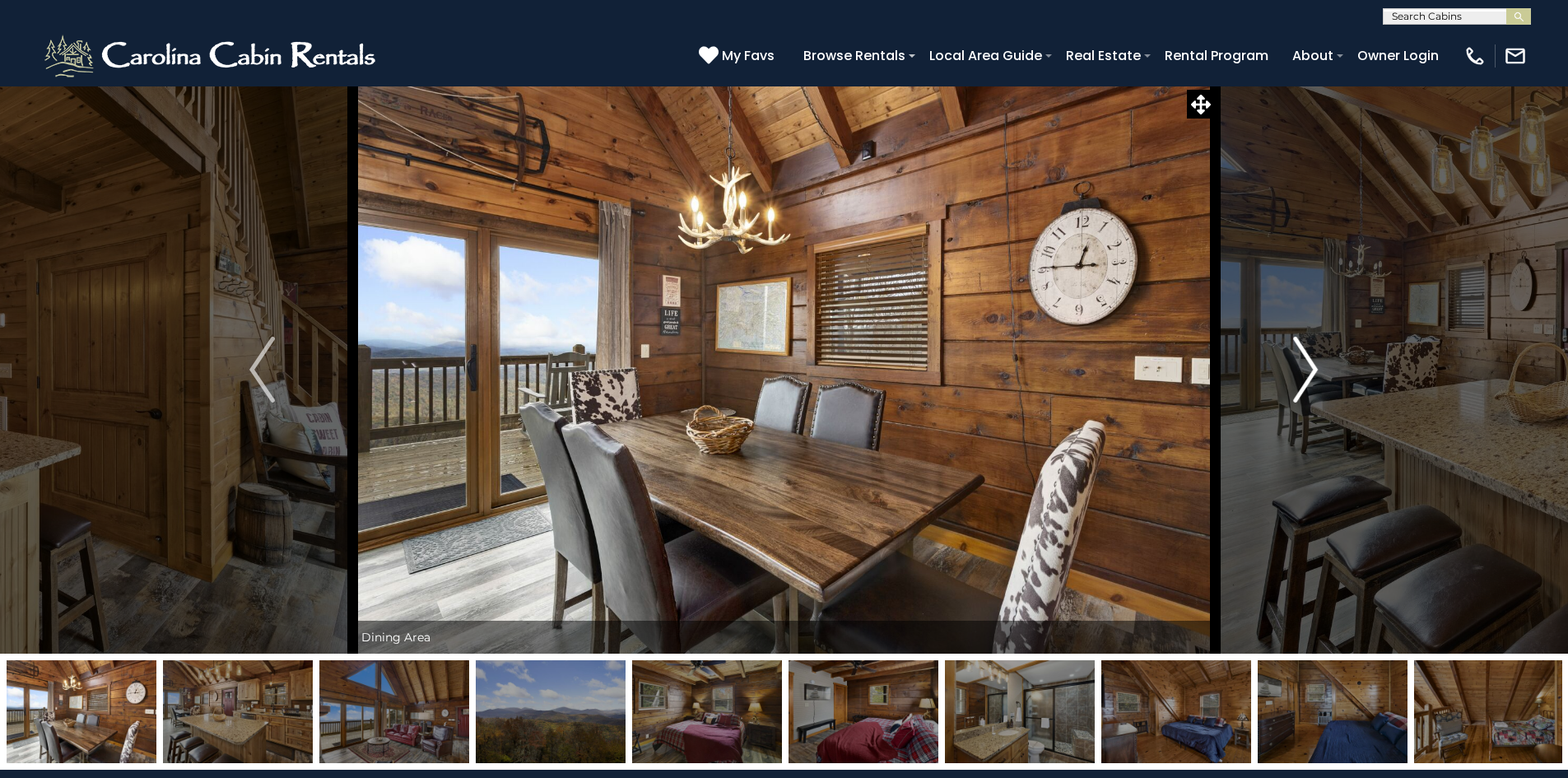
click at [1297, 388] on img "Next" at bounding box center [1306, 370] width 25 height 65
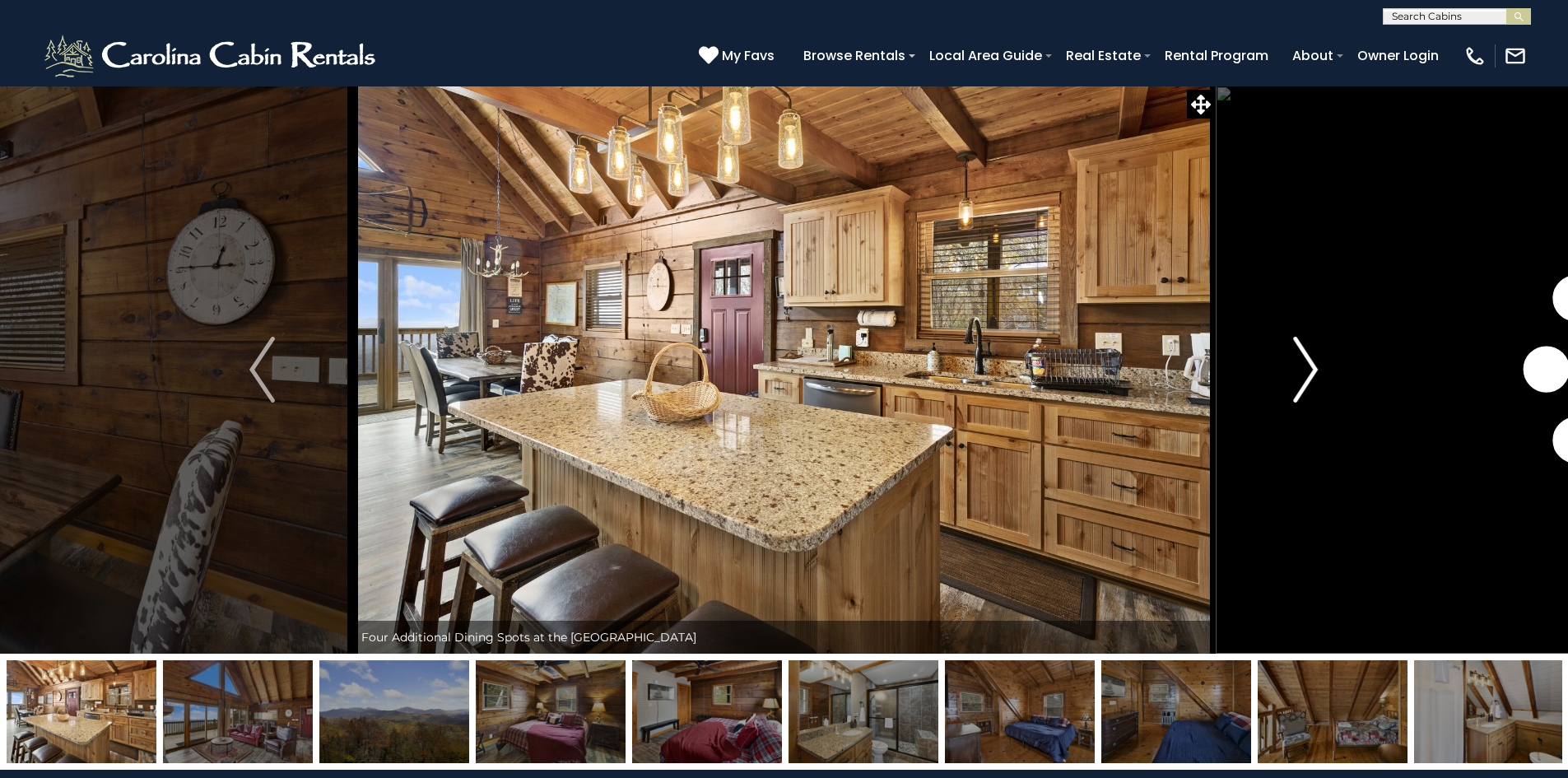
click at [1297, 388] on img "Next" at bounding box center [1306, 370] width 25 height 65
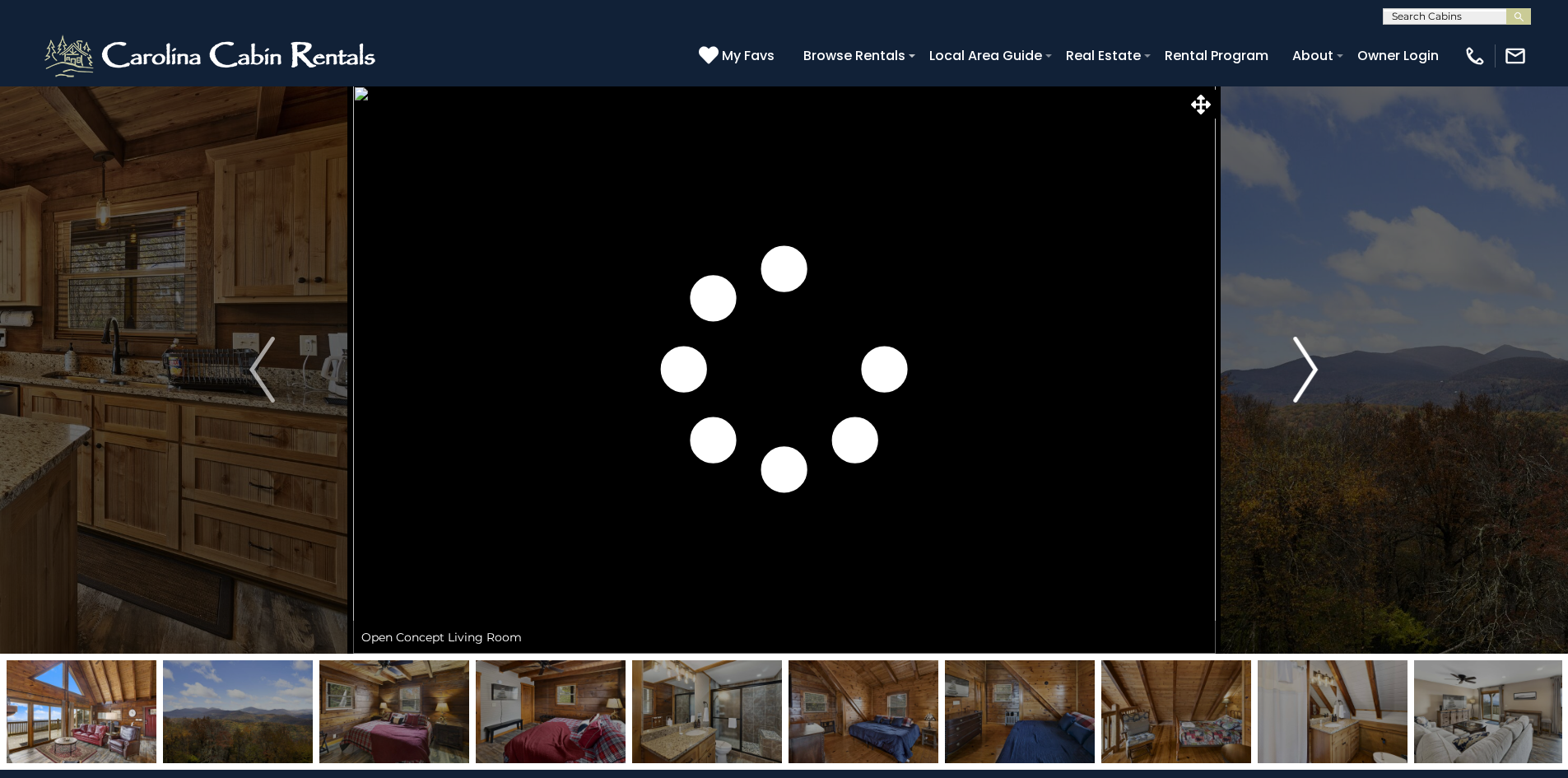
click at [1297, 388] on img "Next" at bounding box center [1306, 370] width 25 height 65
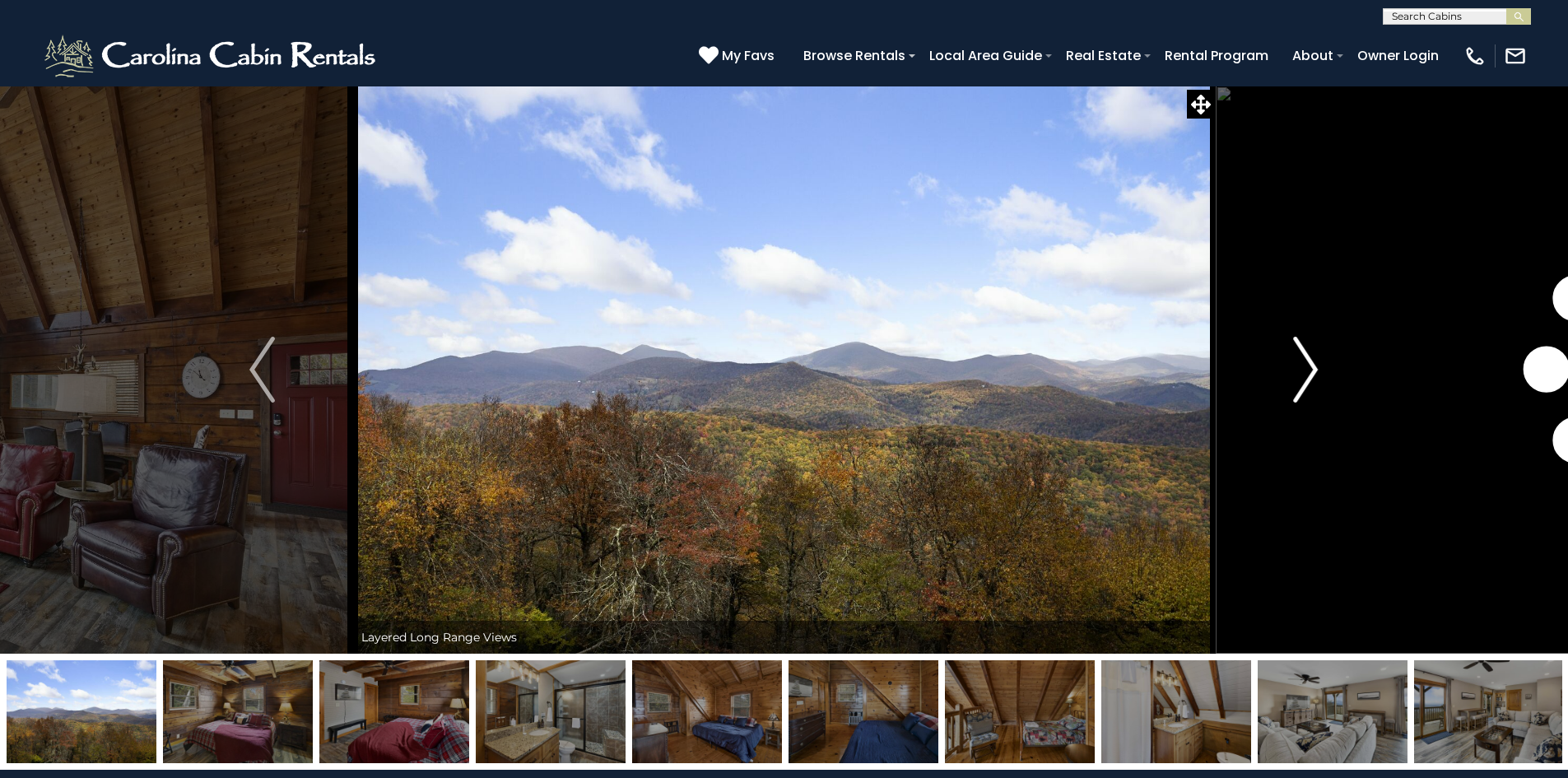
click at [1297, 388] on img "Next" at bounding box center [1306, 370] width 25 height 65
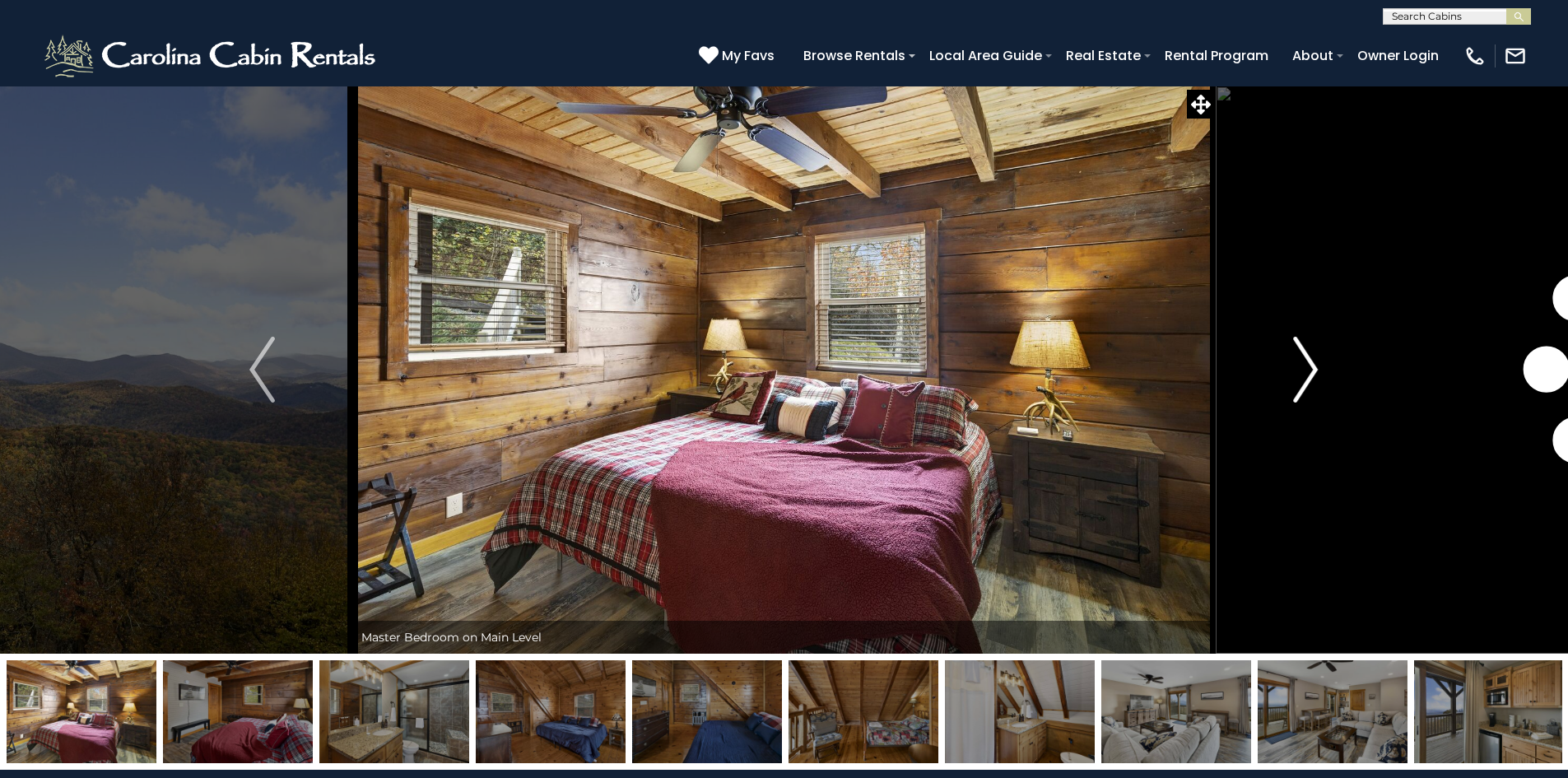
click at [1297, 388] on img "Next" at bounding box center [1306, 370] width 25 height 65
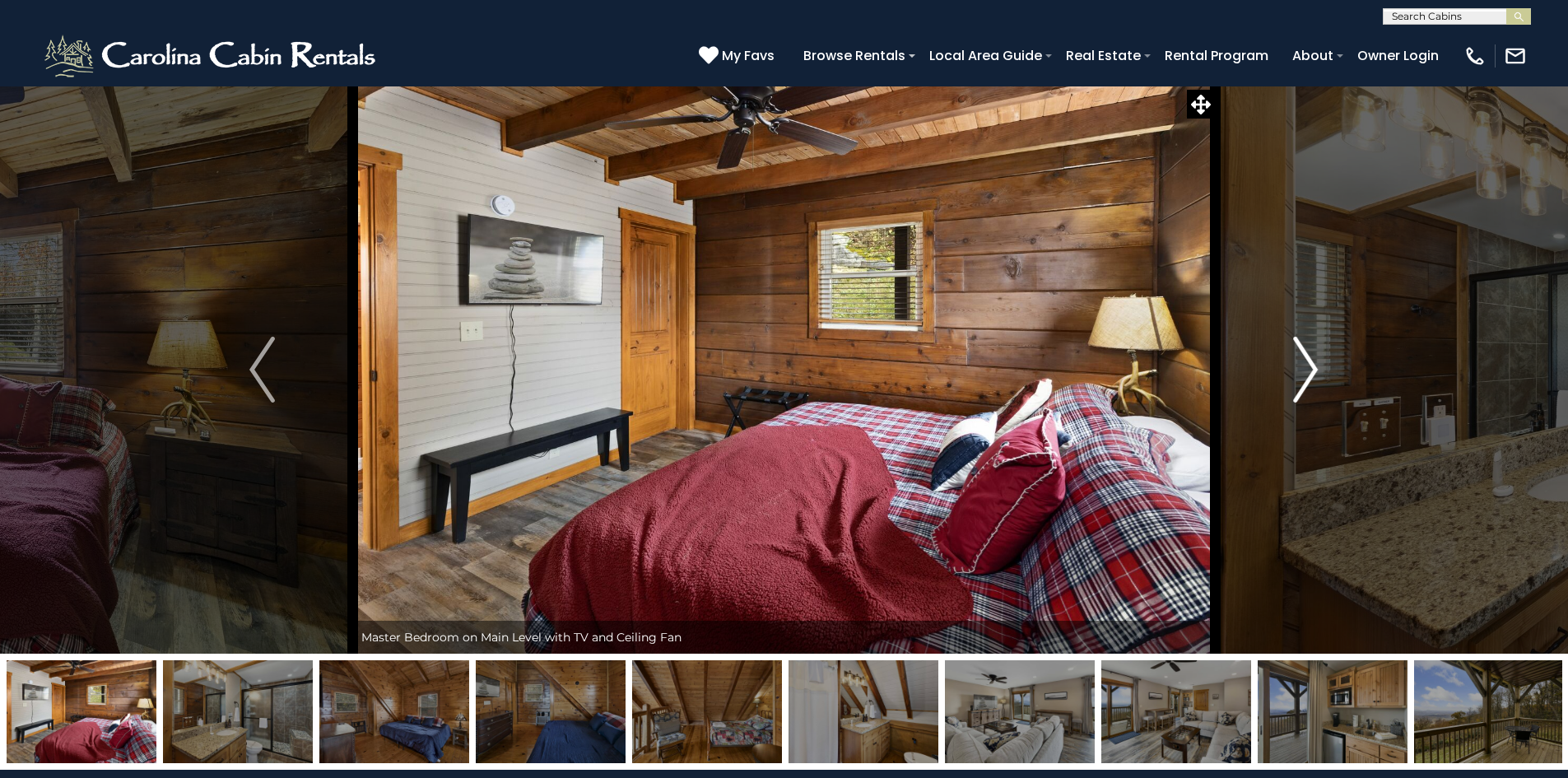
click at [1297, 388] on img "Next" at bounding box center [1306, 370] width 25 height 65
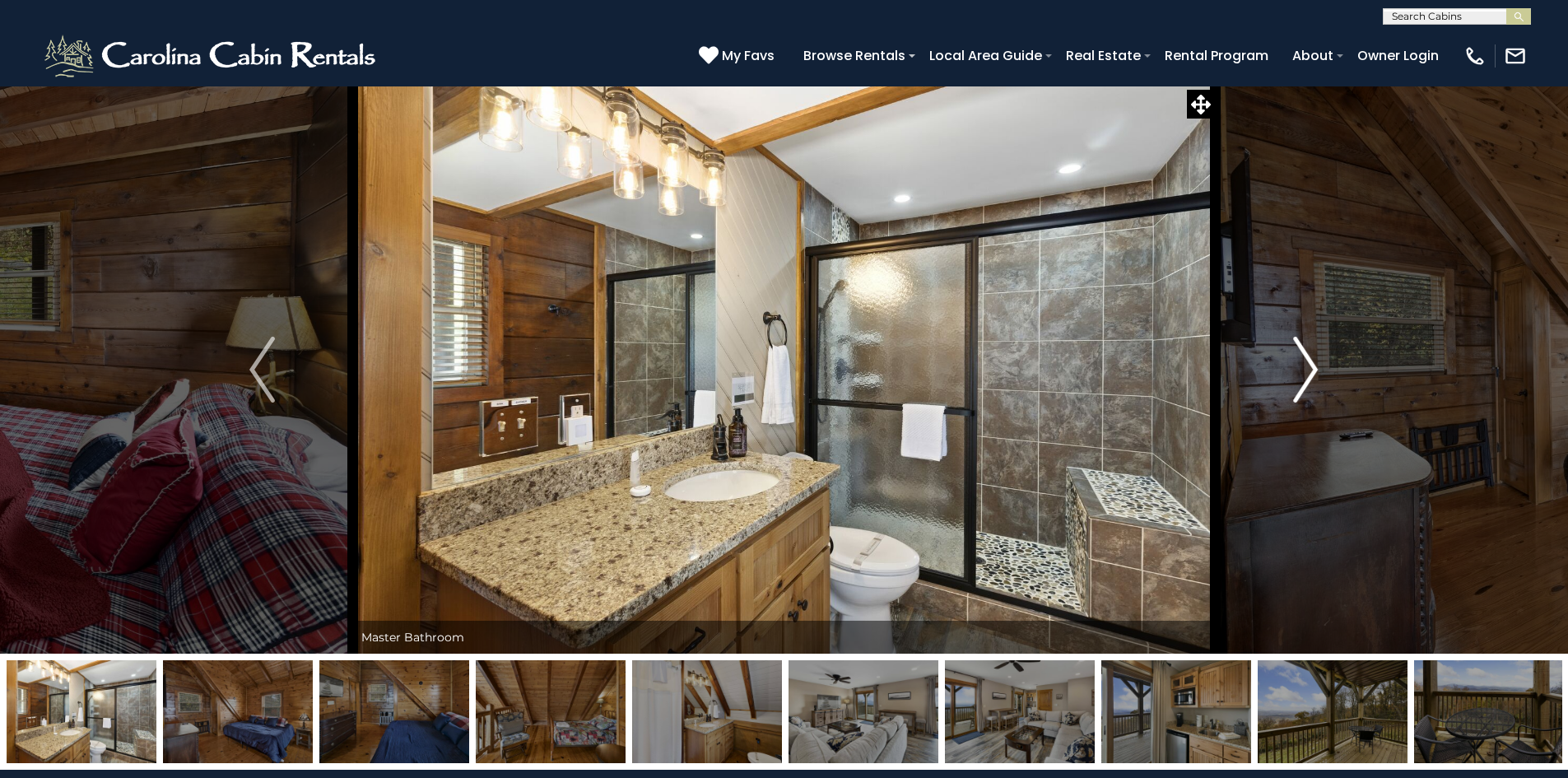
click at [1297, 388] on img "Next" at bounding box center [1306, 370] width 25 height 65
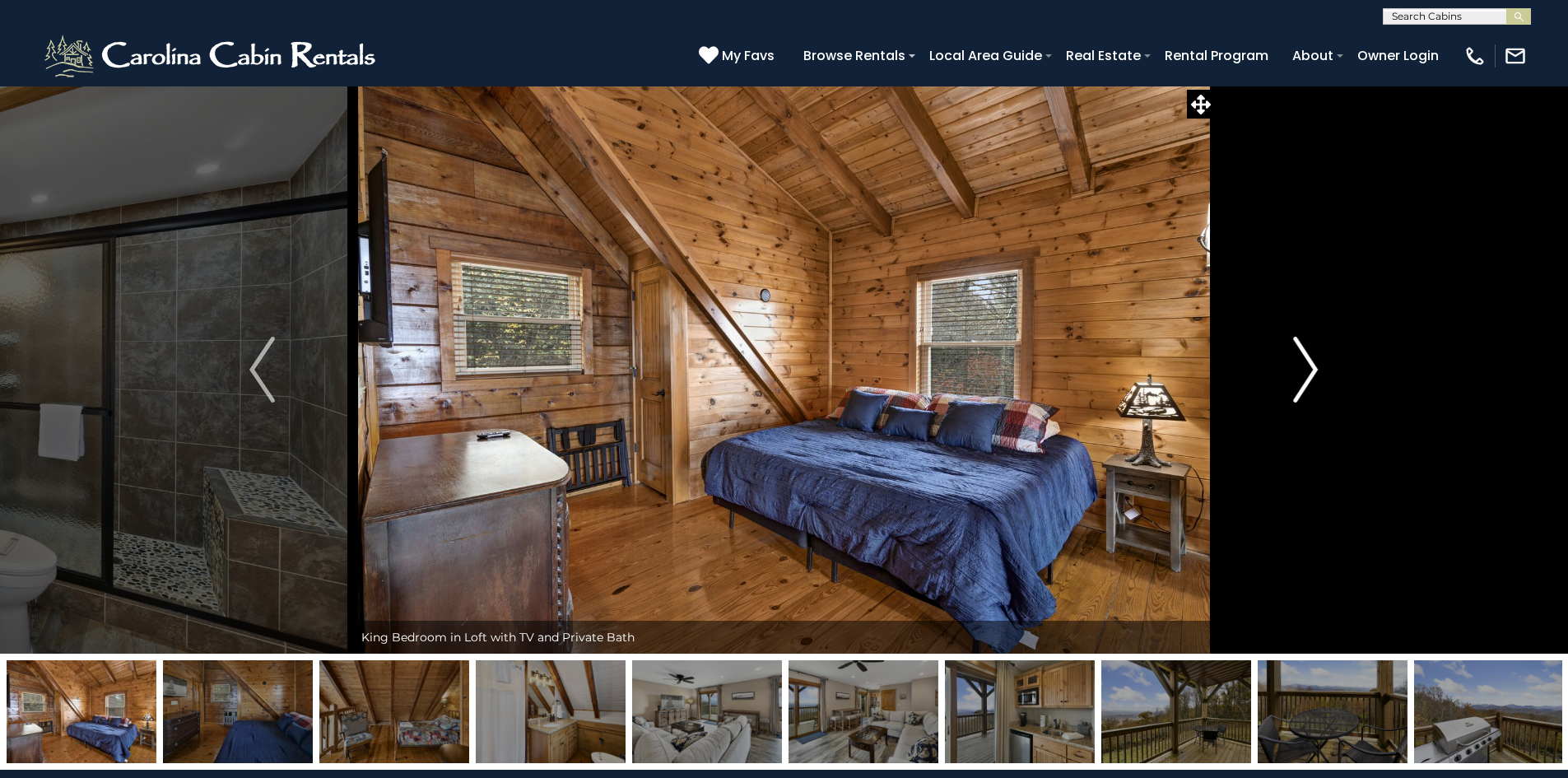
click at [1297, 388] on img "Next" at bounding box center [1306, 370] width 25 height 65
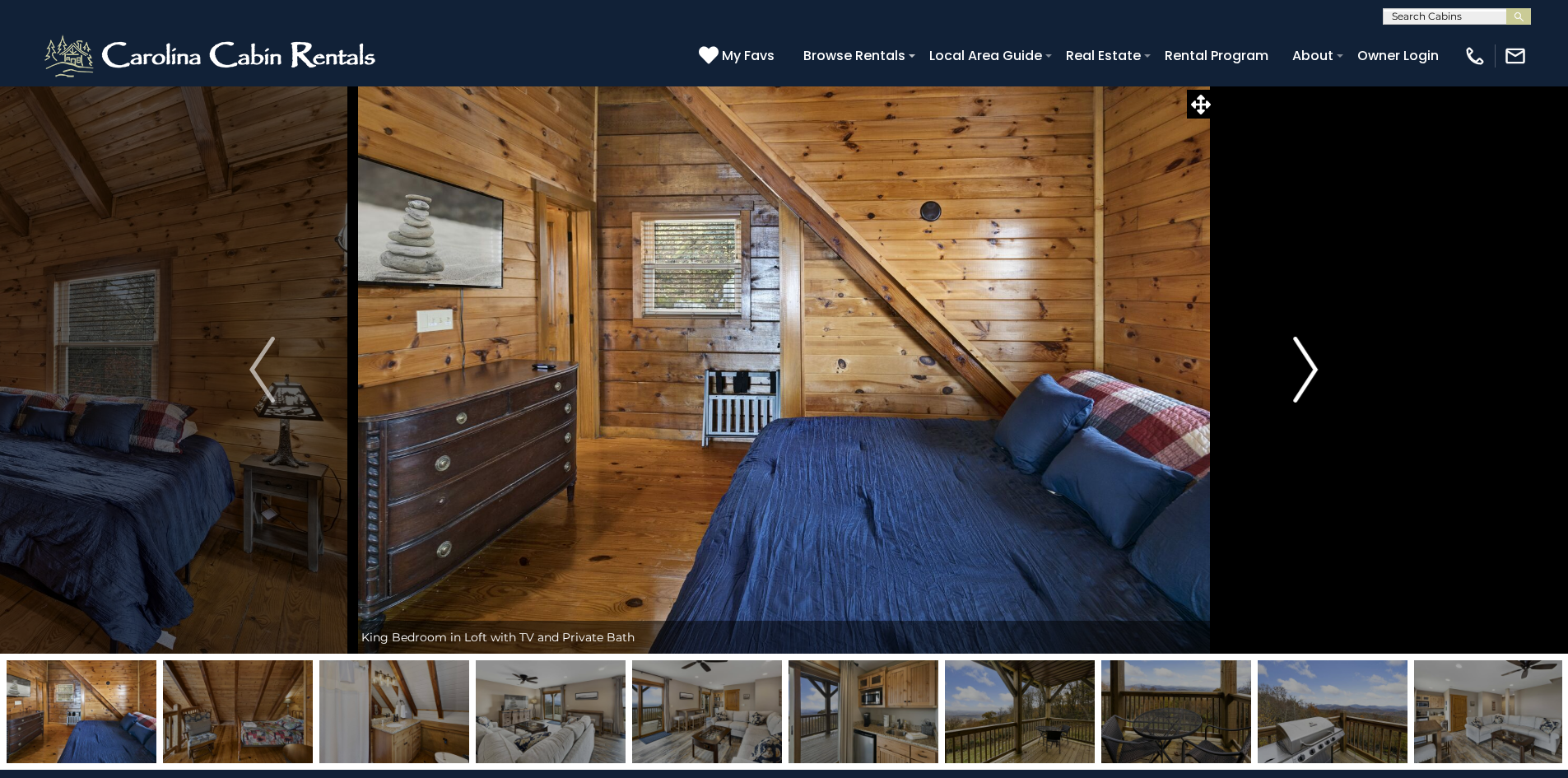
click at [1297, 388] on img "Next" at bounding box center [1306, 370] width 25 height 65
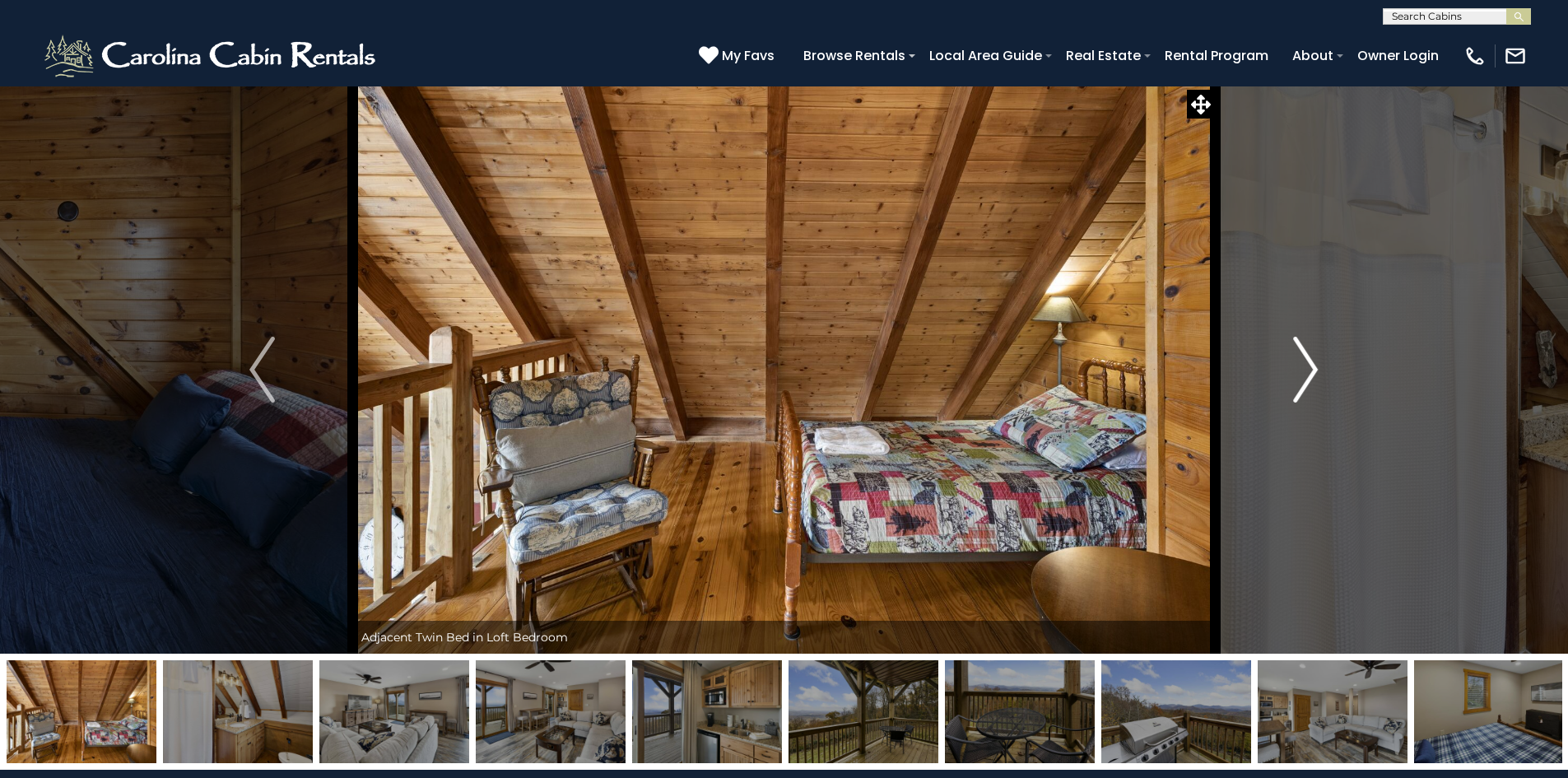
click at [1297, 388] on img "Next" at bounding box center [1306, 370] width 25 height 65
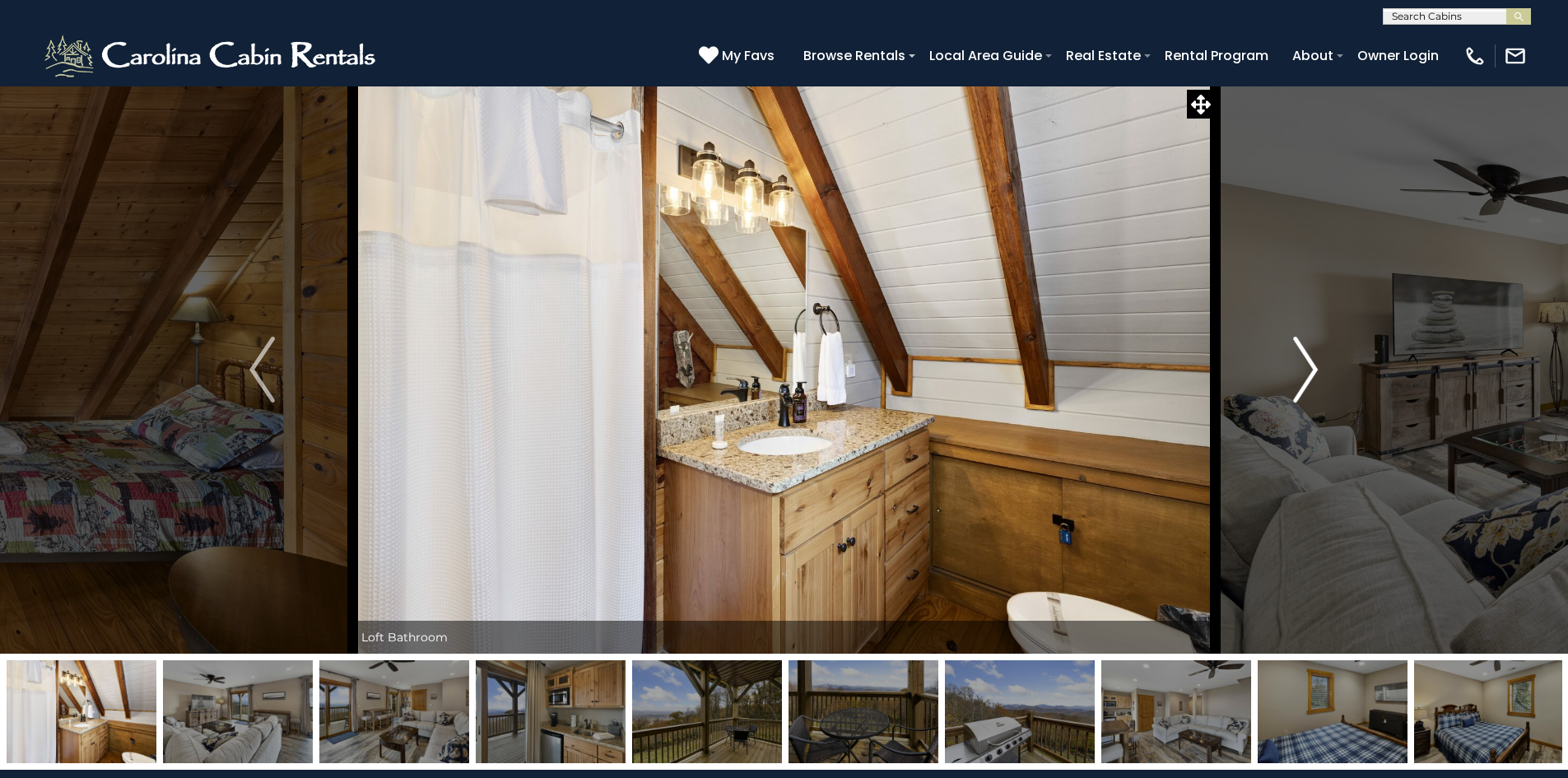
click at [1297, 388] on img "Next" at bounding box center [1306, 370] width 25 height 65
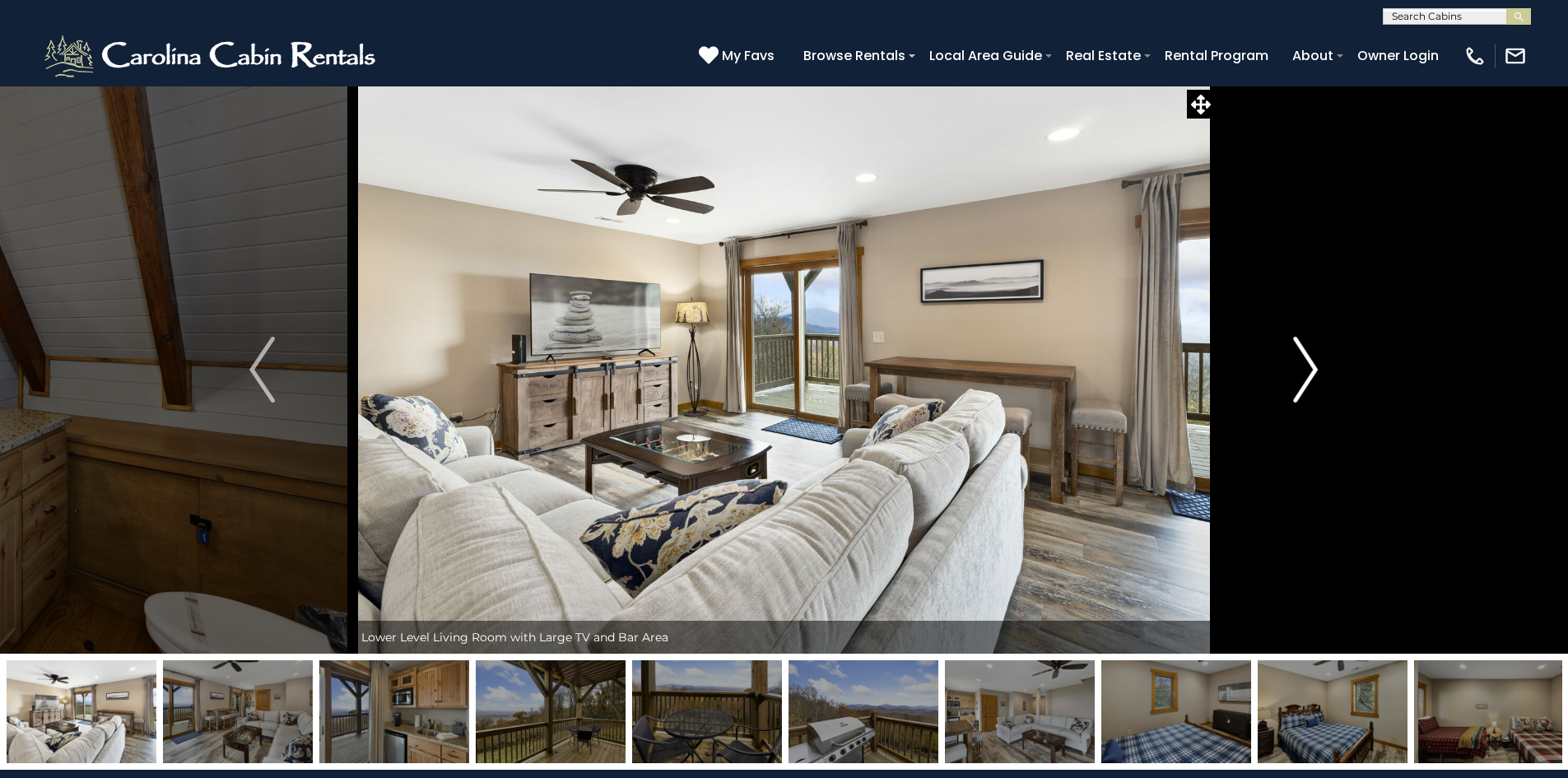
click at [1297, 388] on img "Next" at bounding box center [1306, 370] width 25 height 65
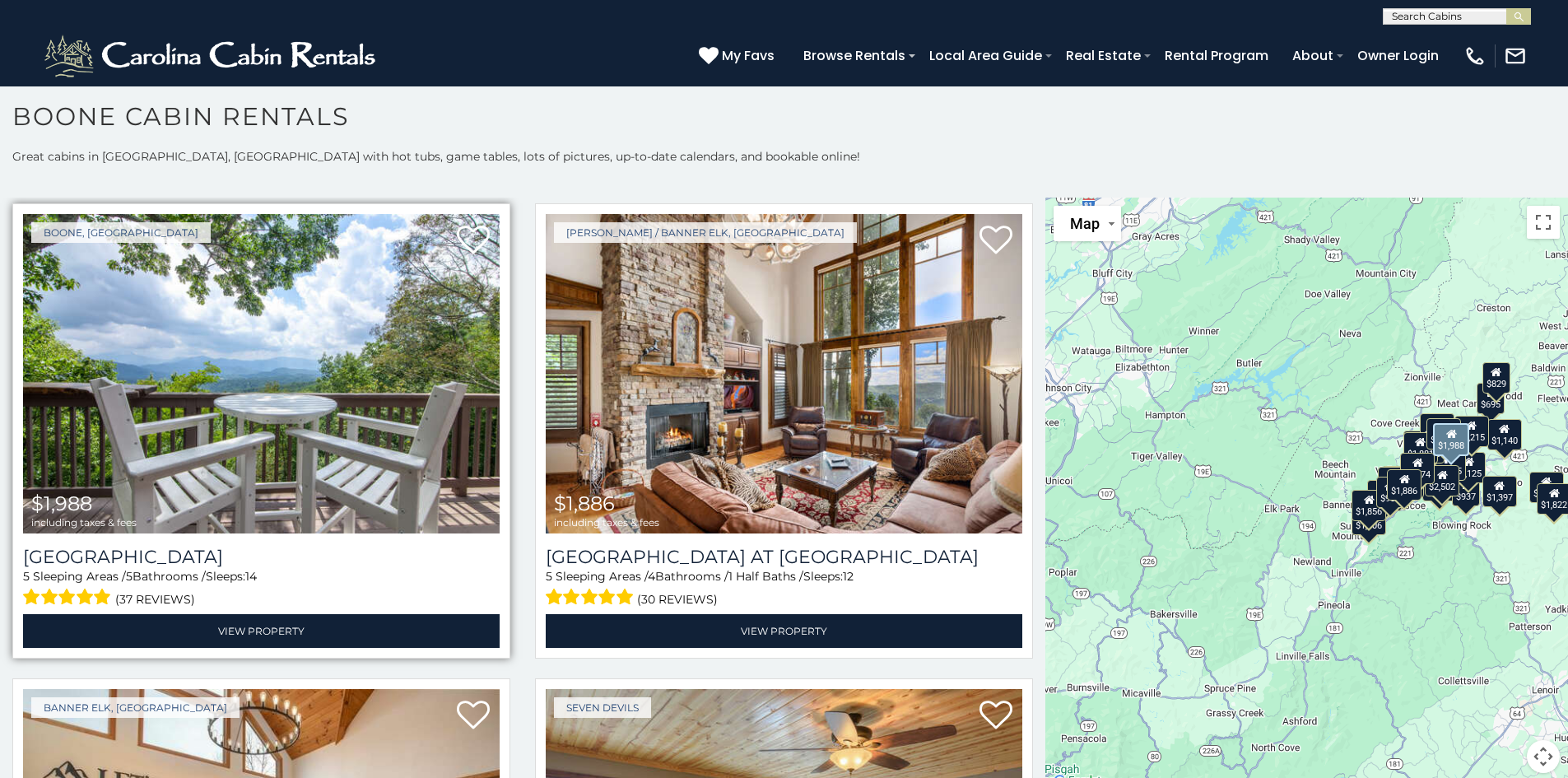
scroll to position [2801, 0]
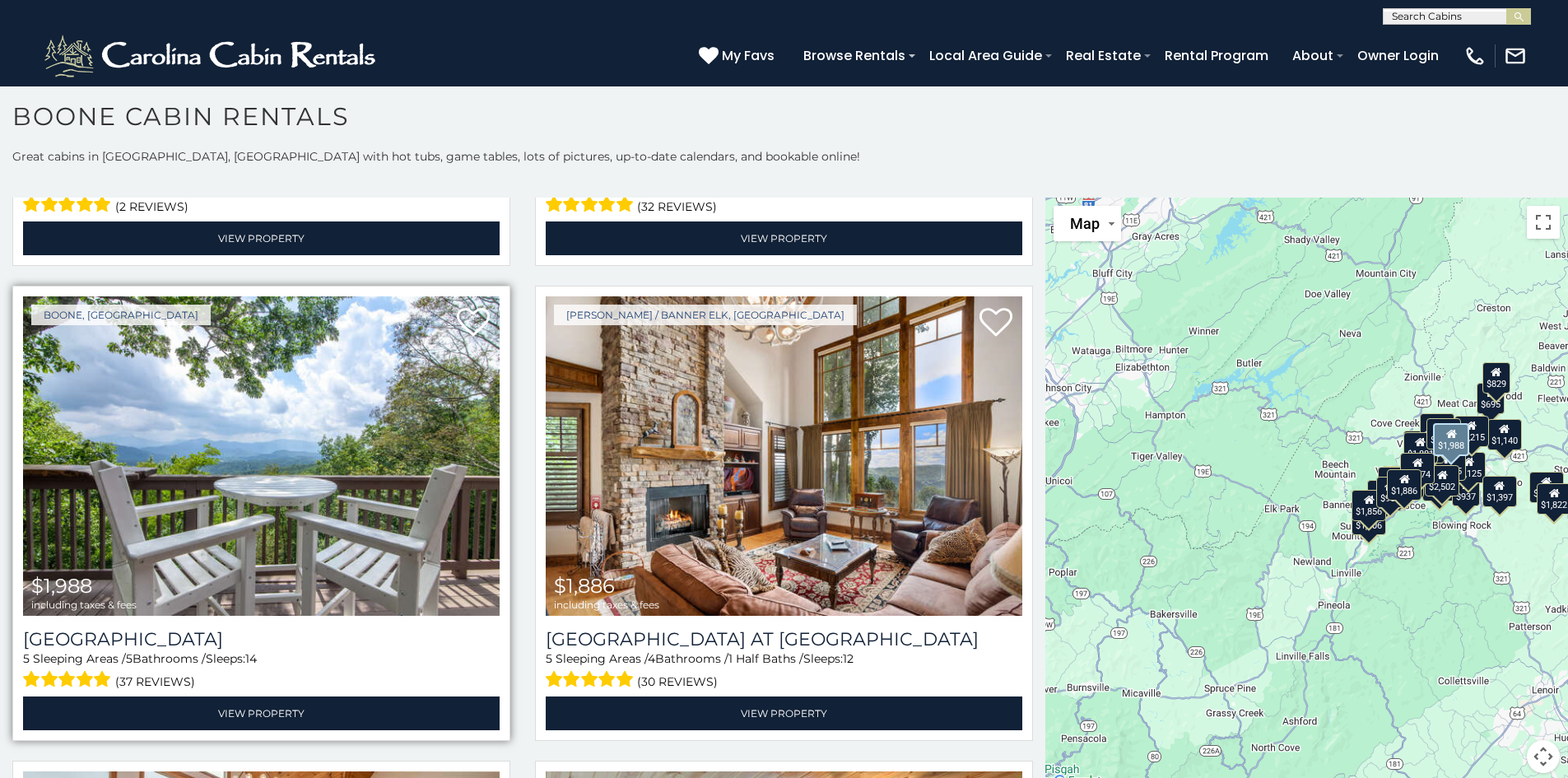
click at [229, 413] on img at bounding box center [261, 456] width 476 height 319
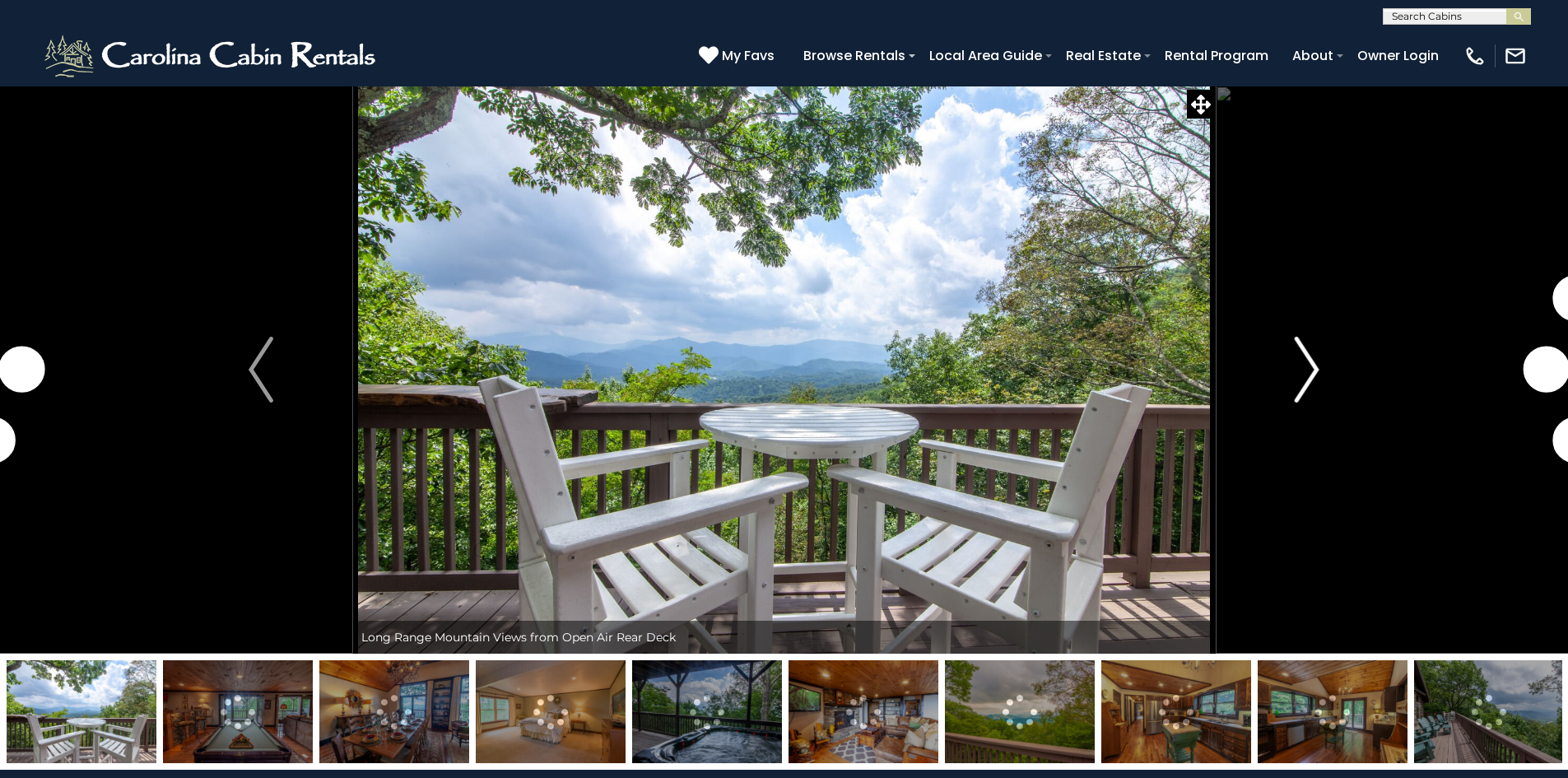
click at [1308, 391] on img "Next" at bounding box center [1307, 370] width 25 height 65
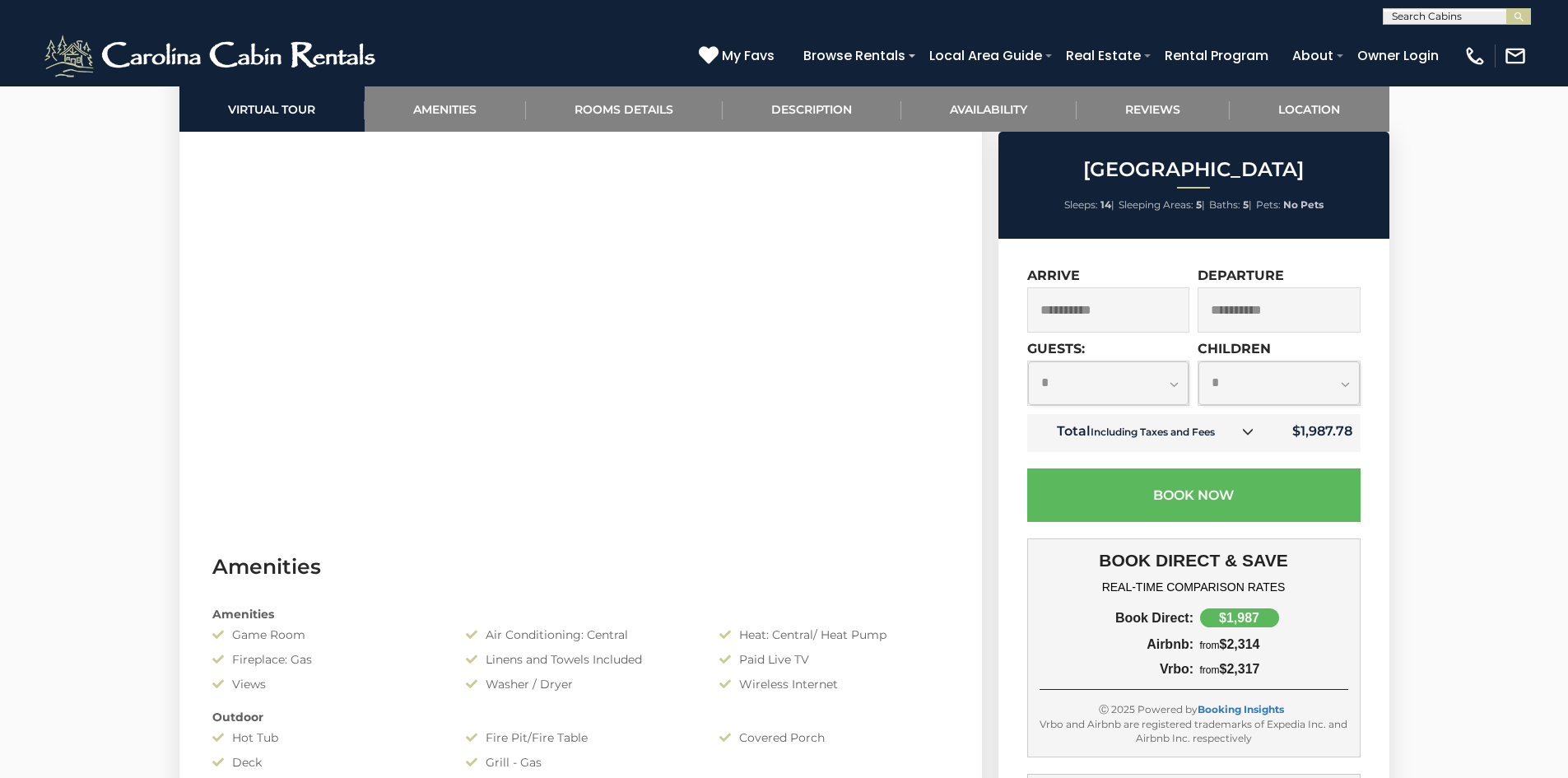
scroll to position [988, 0]
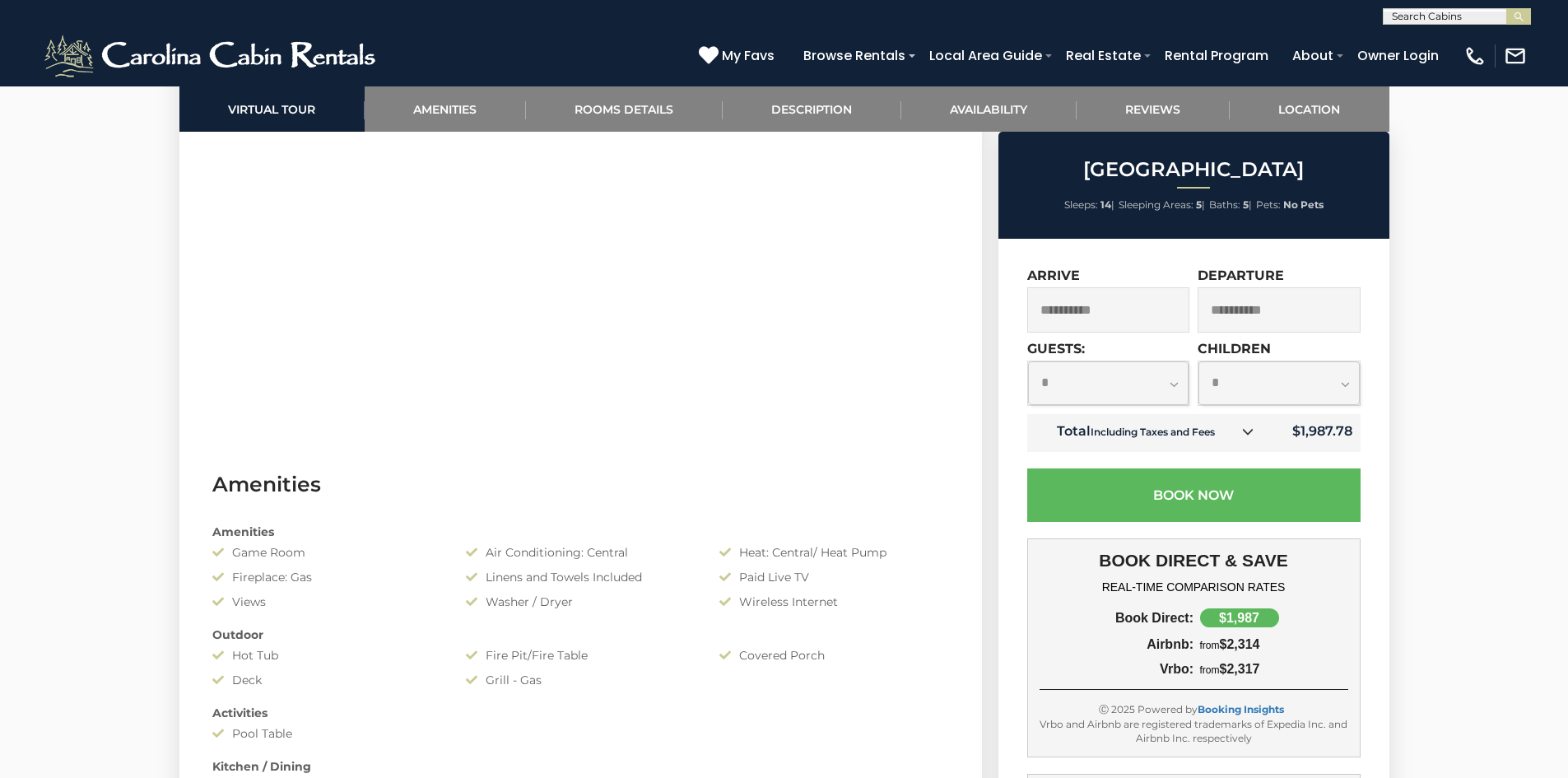
click at [1250, 439] on link at bounding box center [1248, 433] width 22 height 22
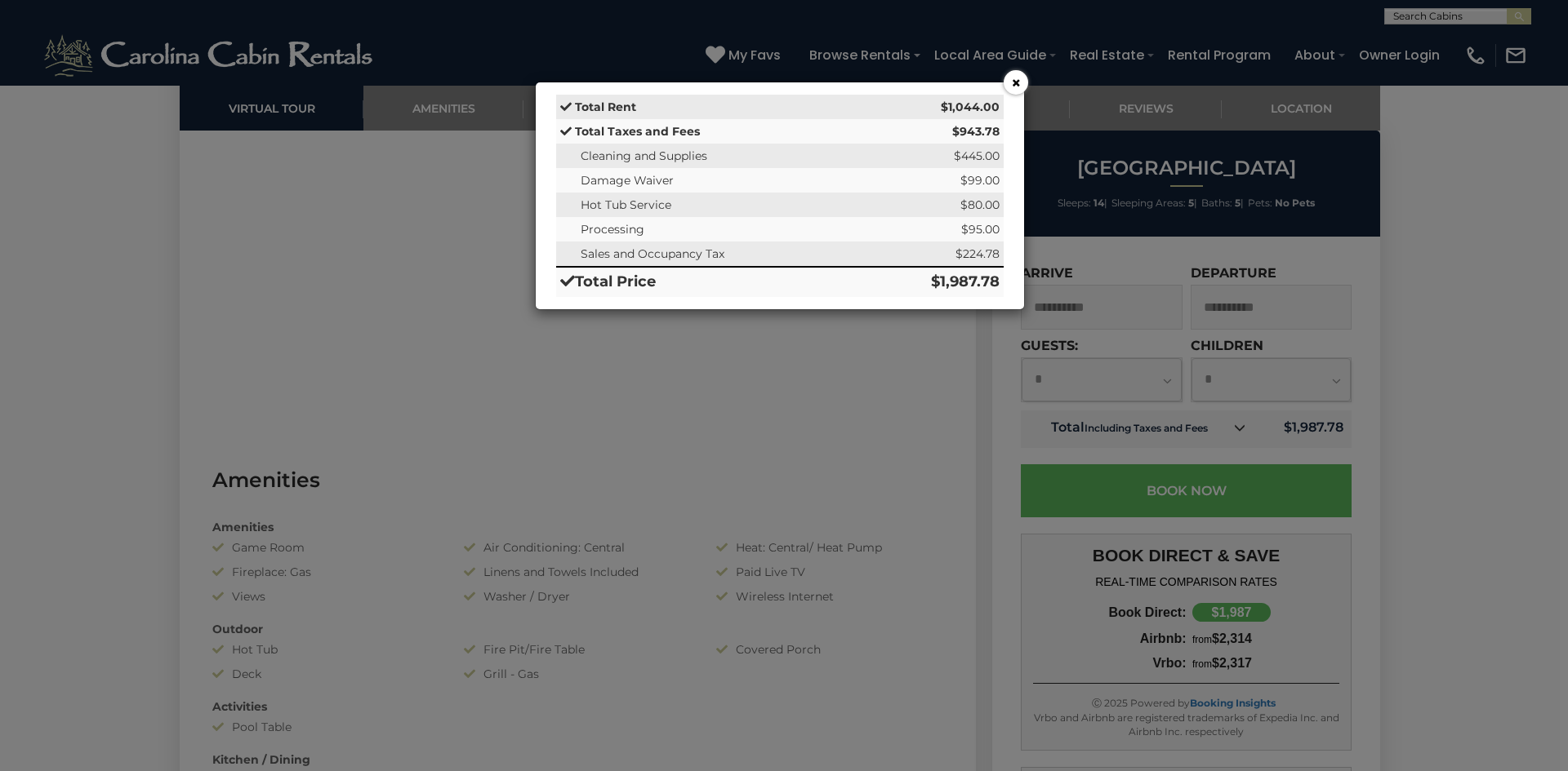
click at [1015, 83] on button "×" at bounding box center [1015, 82] width 25 height 25
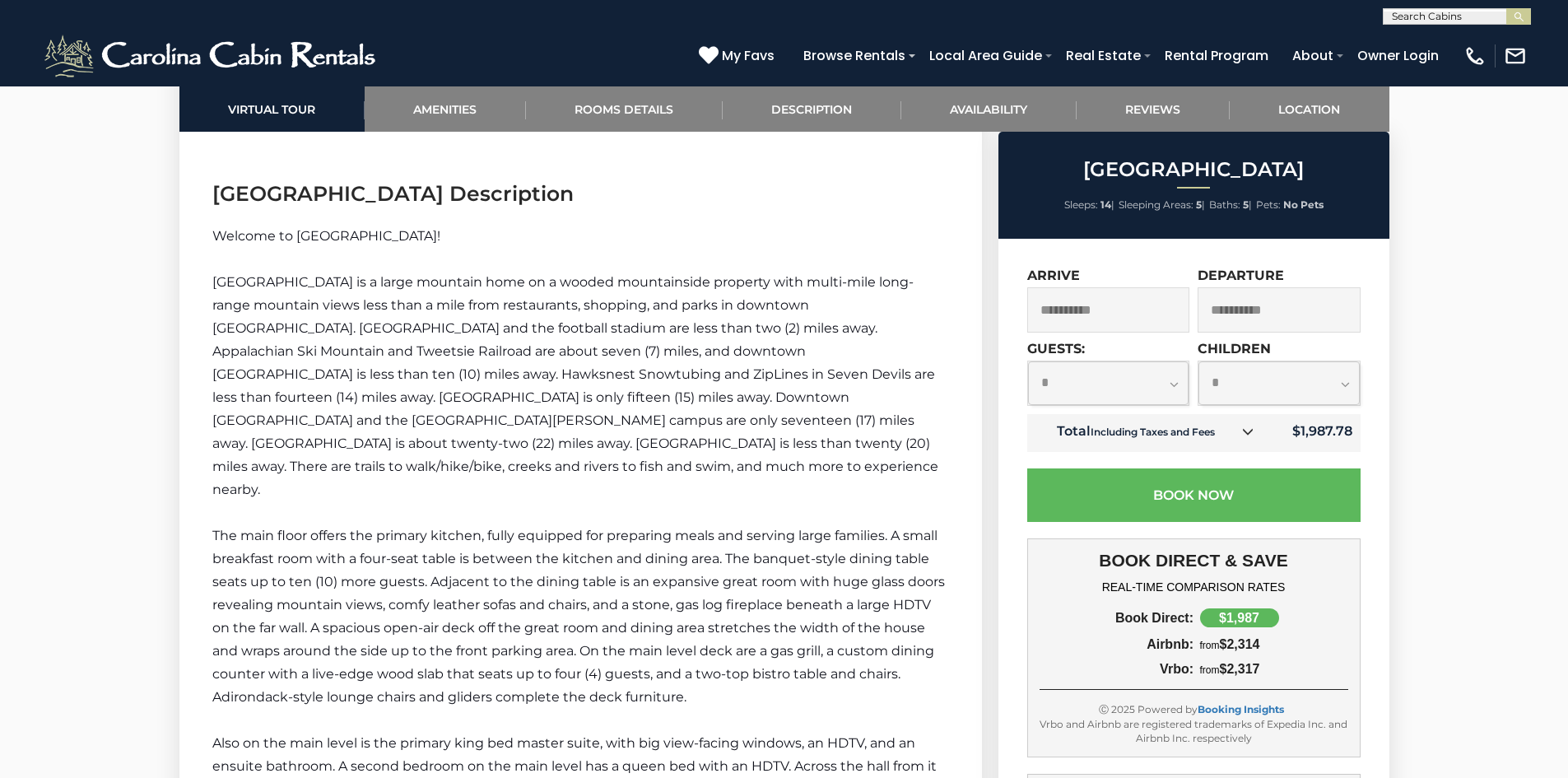
scroll to position [2471, 0]
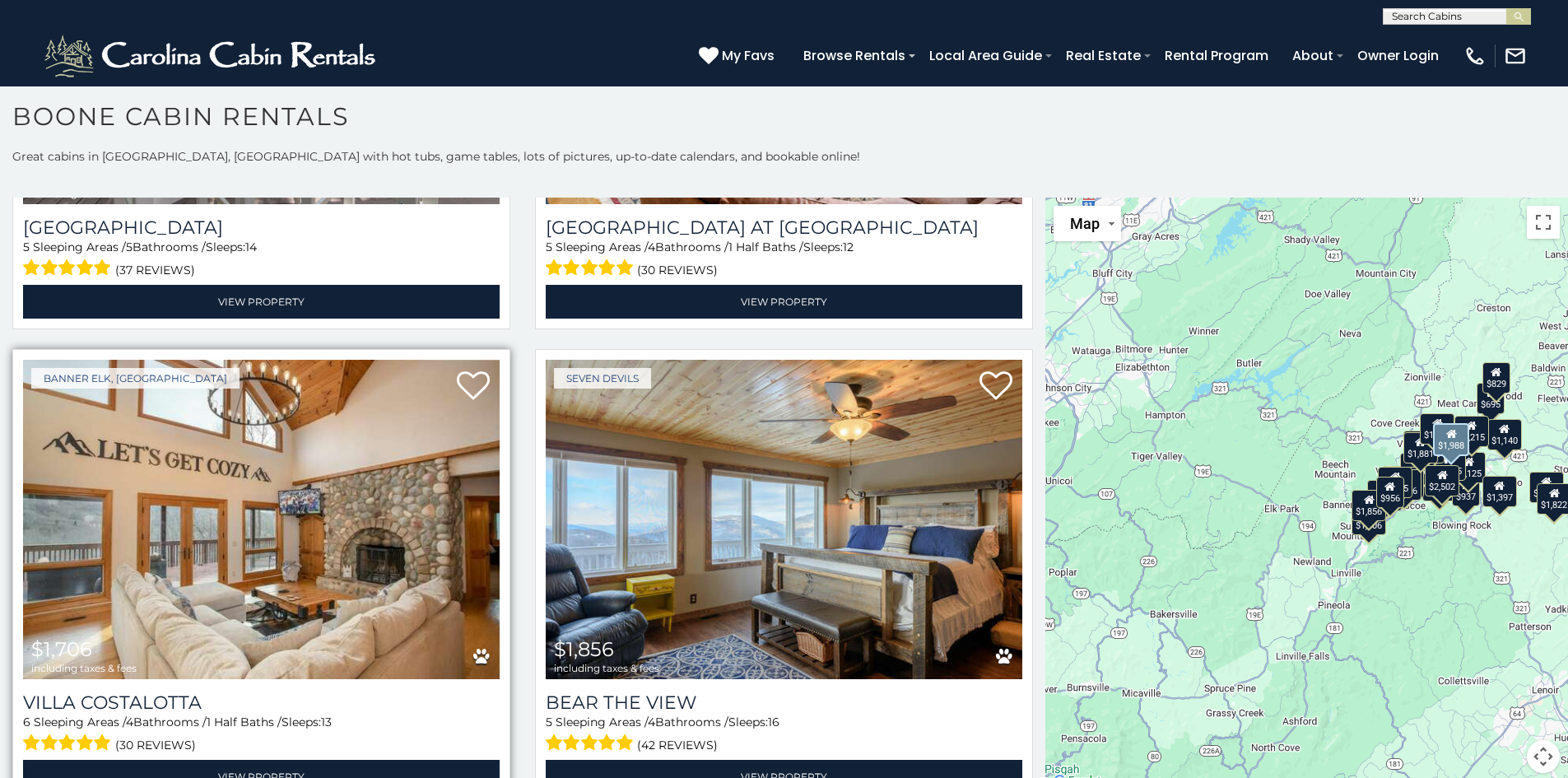
scroll to position [3294, 0]
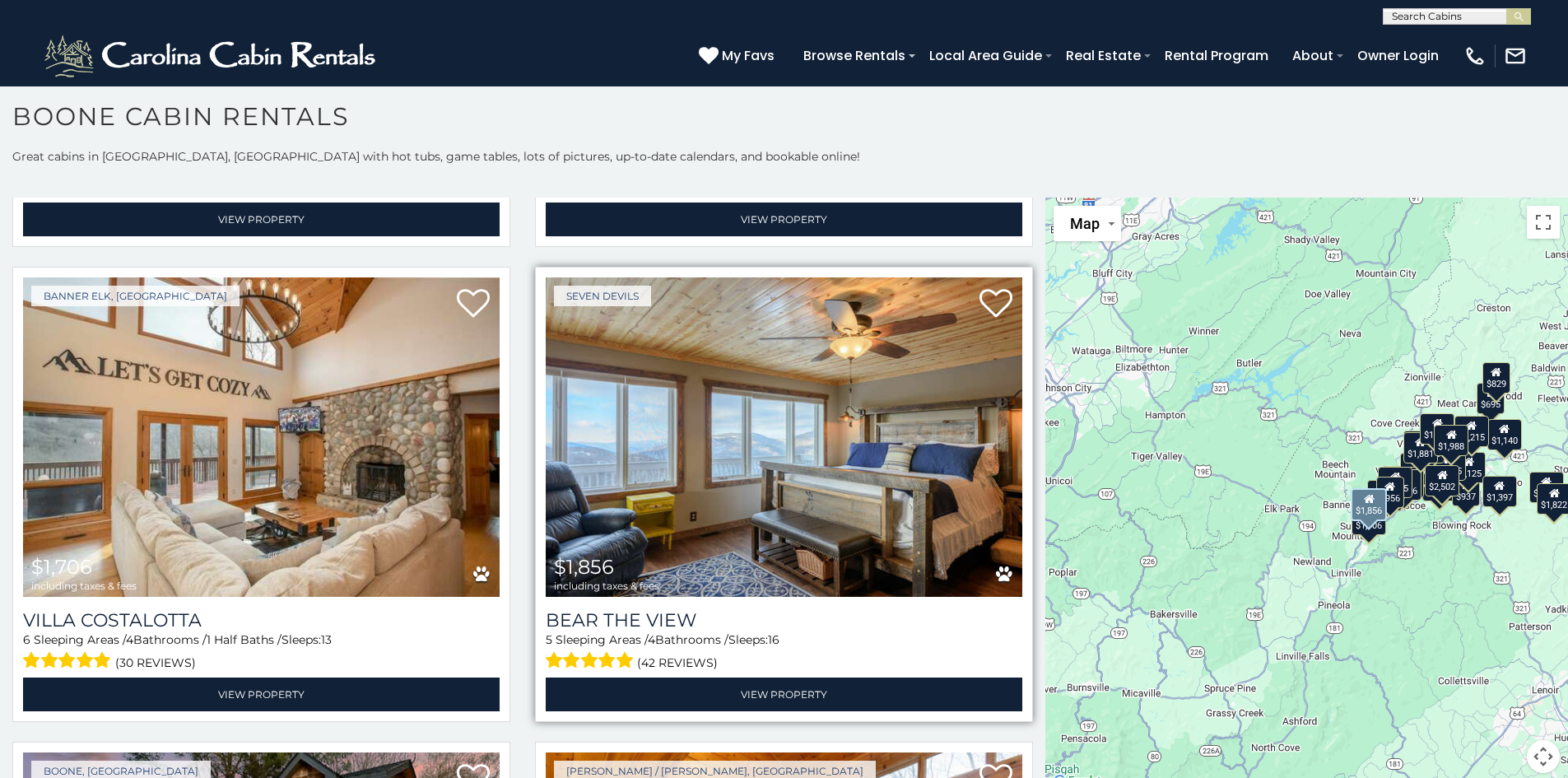
click at [673, 436] on img at bounding box center [784, 437] width 476 height 319
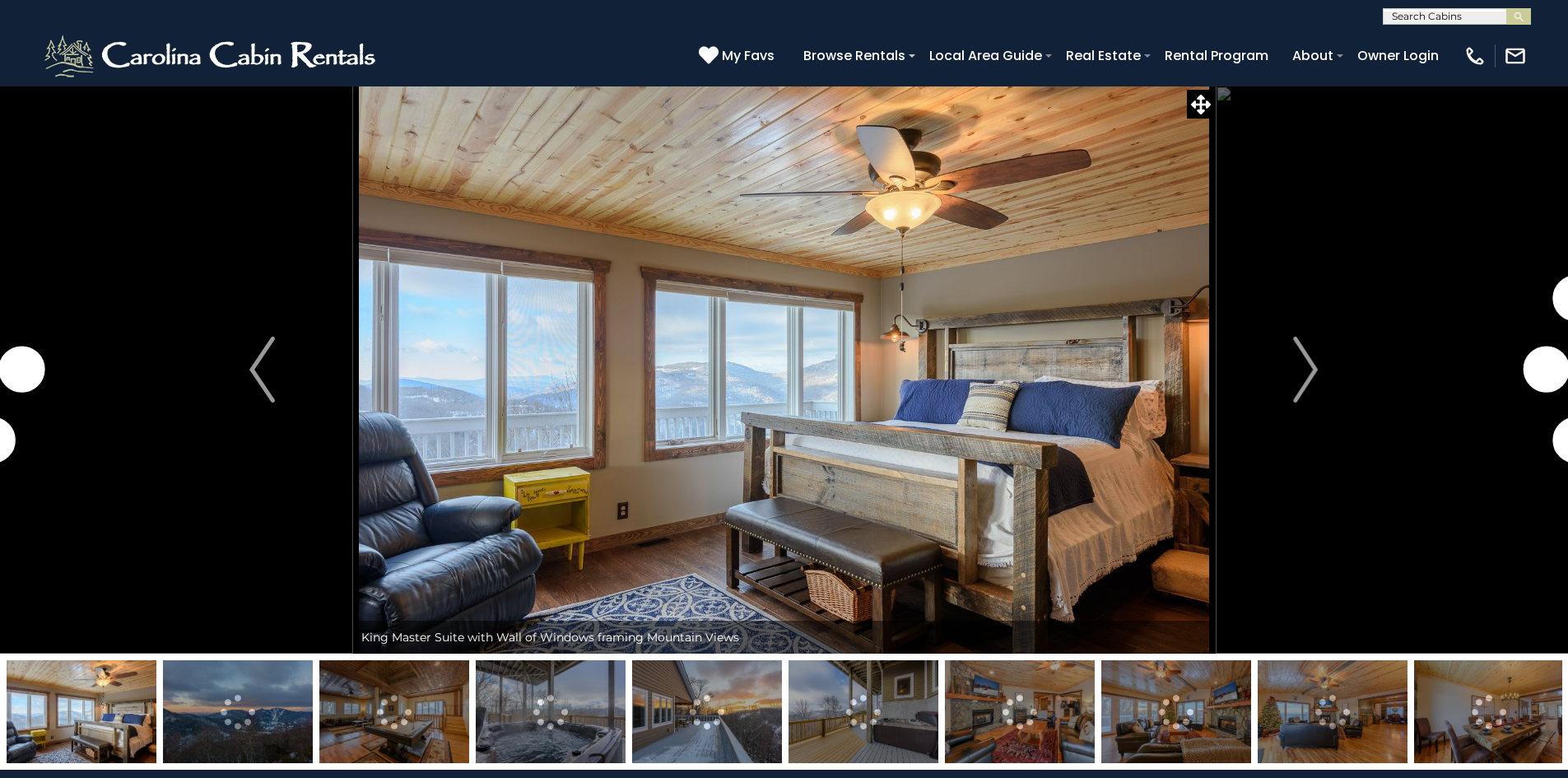
click at [1307, 378] on img "Next" at bounding box center [1306, 370] width 25 height 65
